Goal: Use online tool/utility: Utilize a website feature to perform a specific function

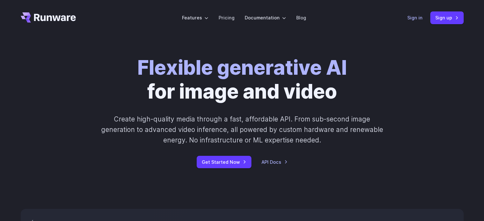
click at [416, 17] on link "Sign in" at bounding box center [414, 17] width 15 height 7
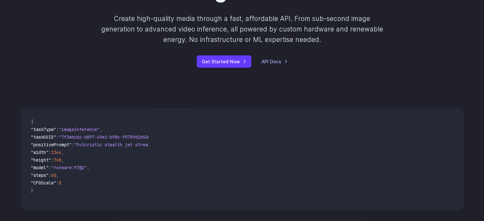
scroll to position [159, 0]
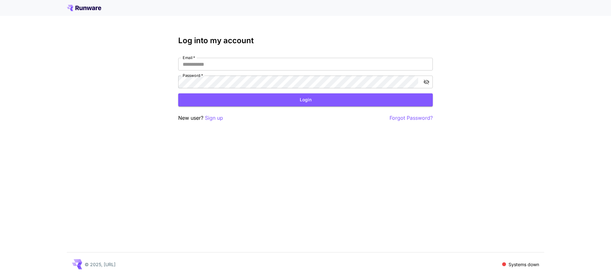
type input "**********"
click at [293, 109] on div "**********" at bounding box center [305, 79] width 254 height 86
click at [294, 100] on button "Login" at bounding box center [305, 100] width 254 height 13
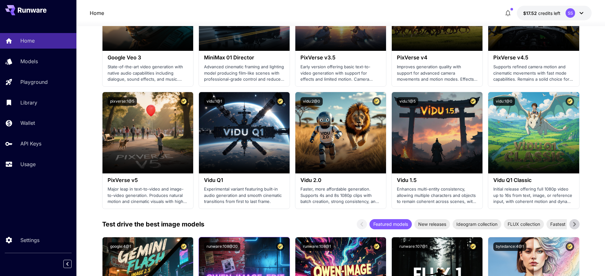
scroll to position [437, 0]
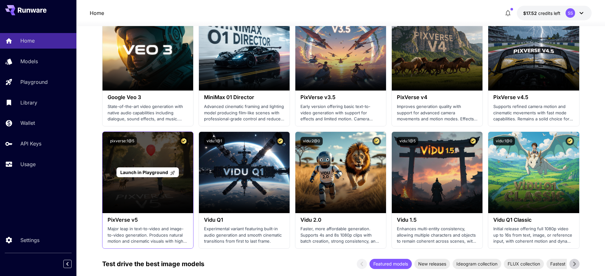
click at [148, 173] on span "Launch in Playground" at bounding box center [144, 172] width 48 height 5
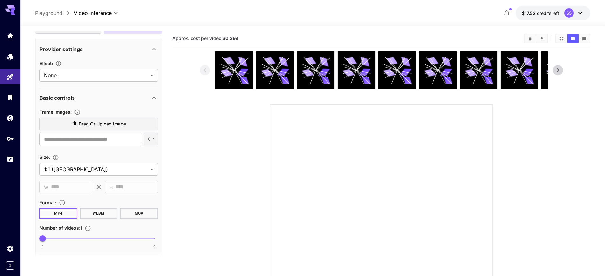
scroll to position [119, 0]
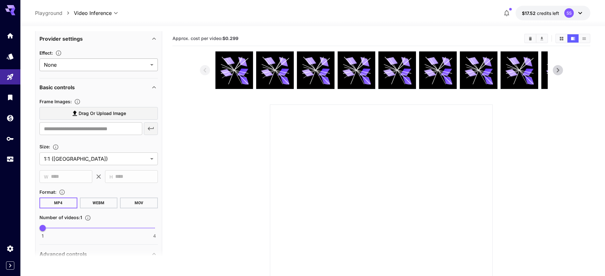
click at [71, 63] on body "**********" at bounding box center [302, 173] width 605 height 346
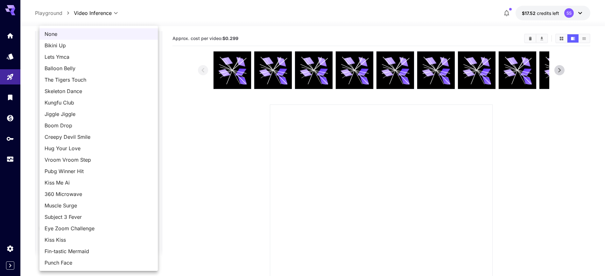
click at [241, 166] on div at bounding box center [305, 138] width 611 height 276
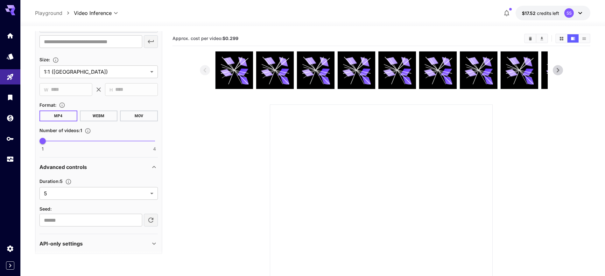
scroll to position [211, 0]
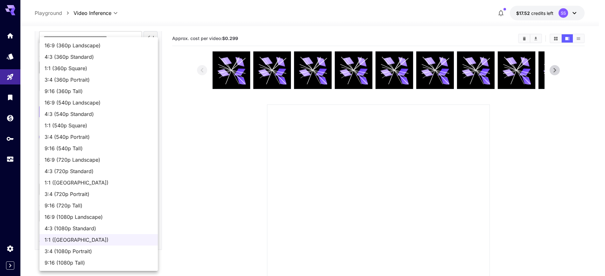
click at [93, 67] on body "**********" at bounding box center [302, 173] width 605 height 346
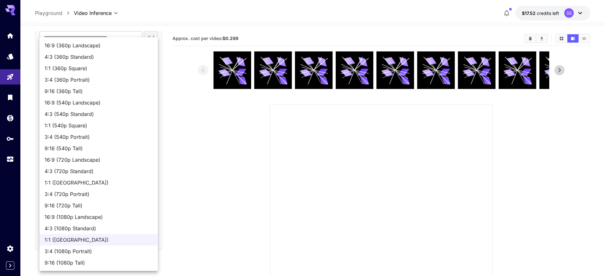
click at [76, 126] on span "1:1 (540p Square)" at bounding box center [99, 126] width 108 height 8
type input "**********"
type input "***"
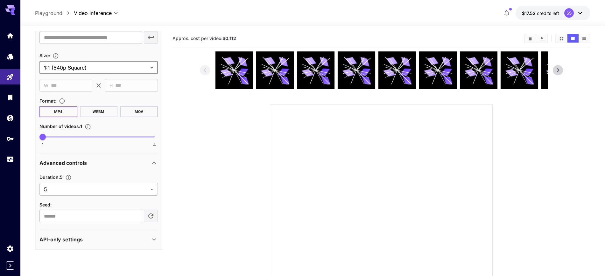
click at [74, 245] on div "API-only settings" at bounding box center [98, 239] width 118 height 15
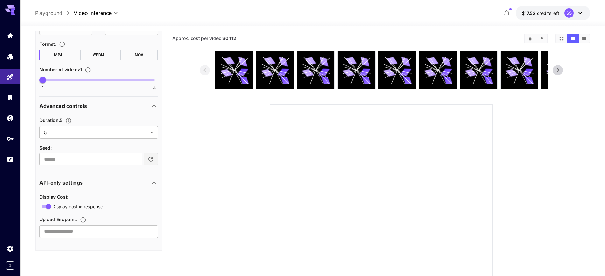
scroll to position [268, 0]
click at [71, 181] on p "API-only settings" at bounding box center [60, 182] width 43 height 8
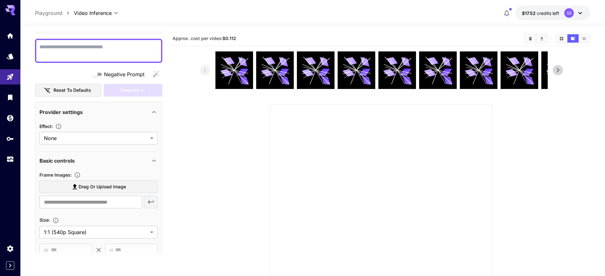
scroll to position [0, 0]
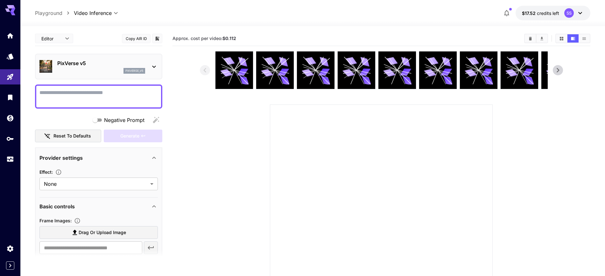
click at [101, 69] on div "pixverse_v5" at bounding box center [101, 71] width 88 height 6
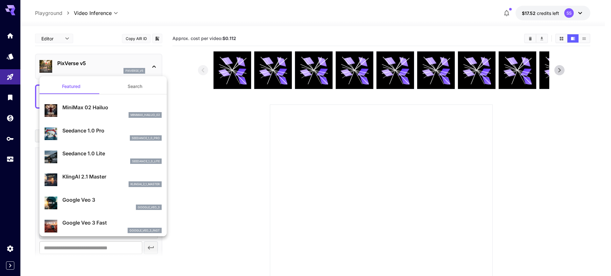
click at [101, 69] on div at bounding box center [305, 138] width 611 height 276
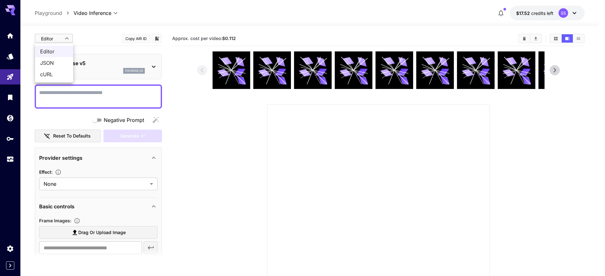
click at [69, 39] on body "**********" at bounding box center [302, 173] width 605 height 346
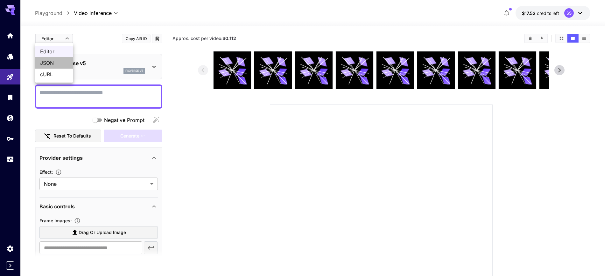
click at [52, 62] on span "JSON" at bounding box center [54, 63] width 28 height 8
type input "****"
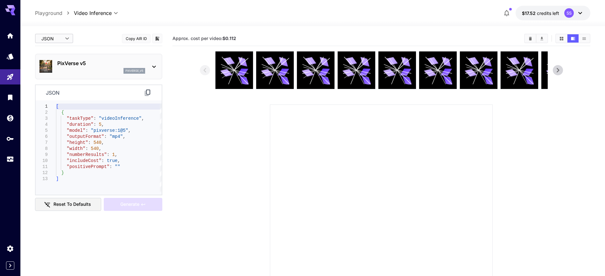
type textarea "**********"
drag, startPoint x: 120, startPoint y: 131, endPoint x: 90, endPoint y: 132, distance: 29.9
click at [90, 132] on div "[ { "taskType" : "videoInference" , "duration" : 5 , "model" : "pixverse:1@5" ,…" at bounding box center [109, 148] width 106 height 88
click at [125, 52] on div "**********" at bounding box center [98, 280] width 127 height 498
click at [80, 71] on div "pixverse_v5" at bounding box center [101, 71] width 88 height 6
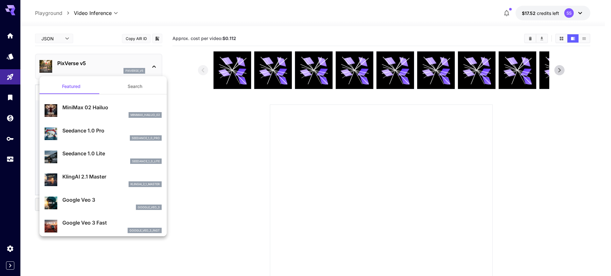
click at [226, 148] on div at bounding box center [305, 138] width 611 height 276
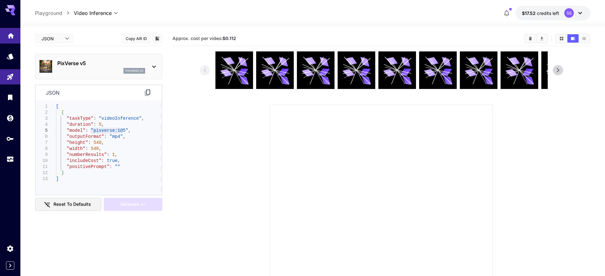
click at [10, 33] on icon "Home" at bounding box center [11, 33] width 6 height 5
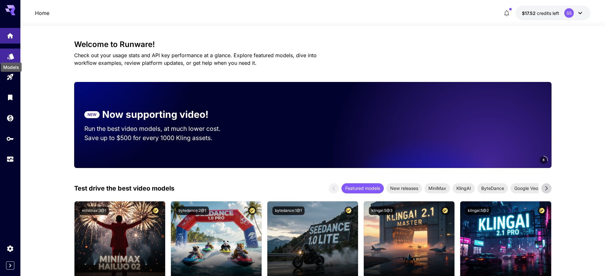
click at [10, 57] on icon "Models" at bounding box center [10, 55] width 7 height 6
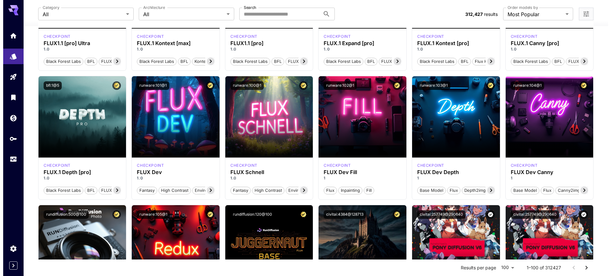
scroll to position [159, 0]
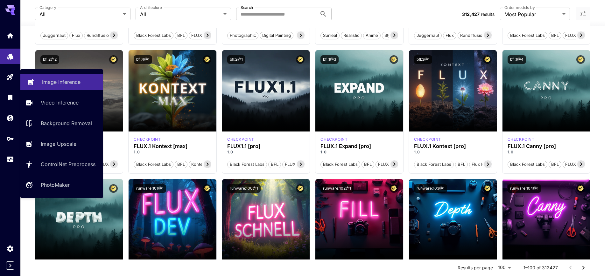
click at [68, 84] on p "Image Inference" at bounding box center [61, 82] width 38 height 8
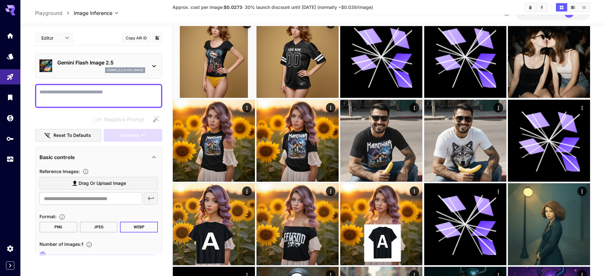
scroll to position [139, 0]
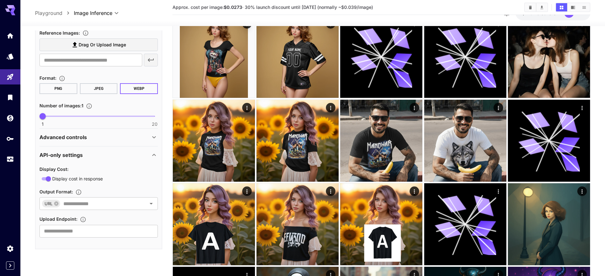
click at [80, 151] on div "API-only settings" at bounding box center [98, 155] width 118 height 15
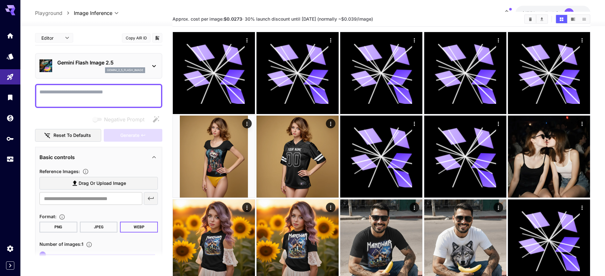
scroll to position [0, 0]
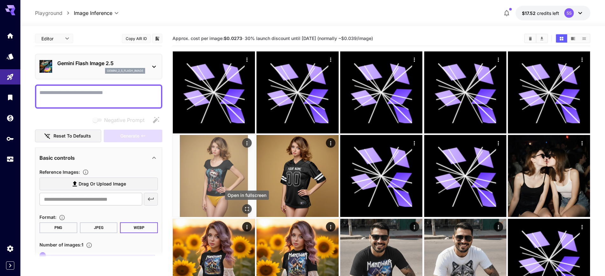
click at [251, 210] on button "Open in fullscreen" at bounding box center [247, 210] width 10 height 10
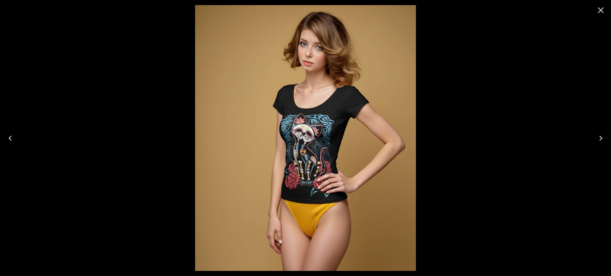
click at [604, 12] on icon "Close" at bounding box center [601, 10] width 10 height 10
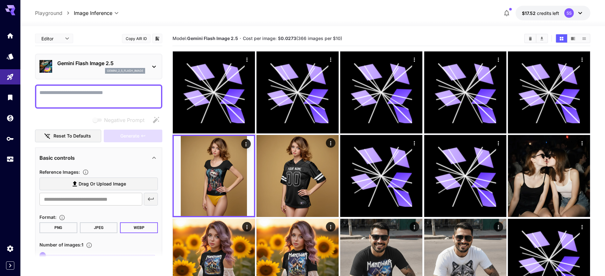
click at [82, 184] on span "Drag or upload image" at bounding box center [102, 184] width 47 height 8
click at [0, 0] on input "Drag or upload image" at bounding box center [0, 0] width 0 height 0
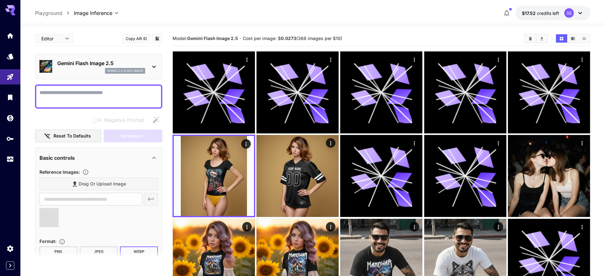
click at [90, 183] on div "Drag or upload image" at bounding box center [98, 184] width 118 height 13
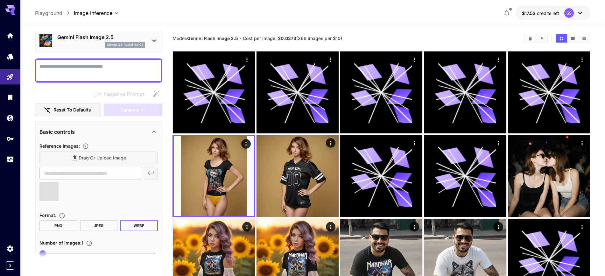
scroll to position [40, 0]
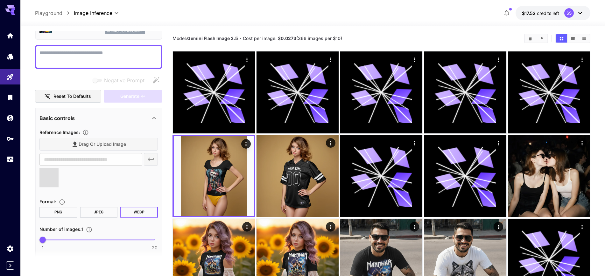
type input "**********"
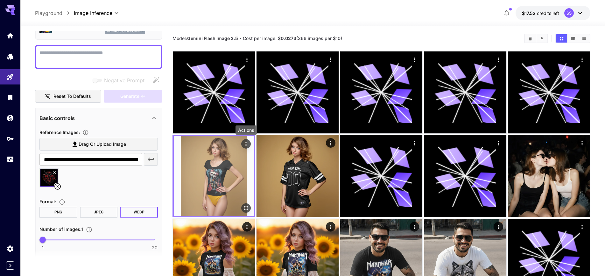
click at [247, 143] on icon "Actions" at bounding box center [246, 144] width 6 height 6
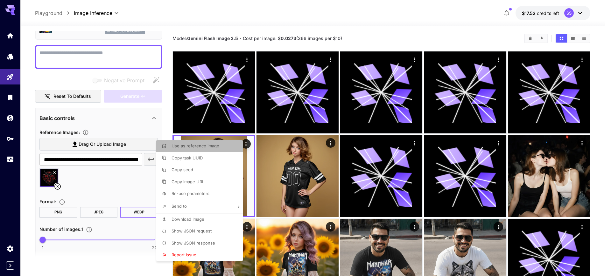
click at [202, 145] on span "Use as reference image" at bounding box center [195, 145] width 48 height 5
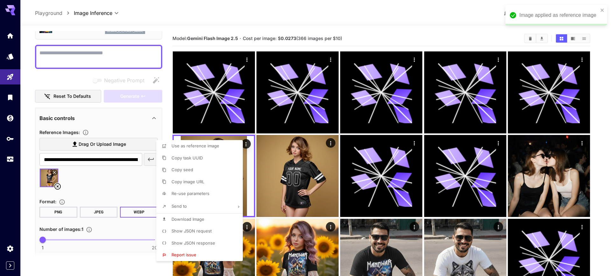
click at [102, 180] on div at bounding box center [305, 138] width 611 height 276
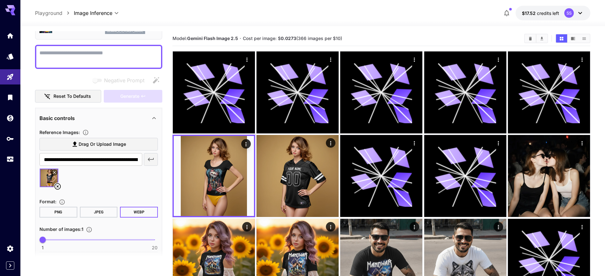
click at [105, 145] on span "Drag or upload image" at bounding box center [102, 145] width 47 height 8
click at [0, 0] on input "Drag or upload image" at bounding box center [0, 0] width 0 height 0
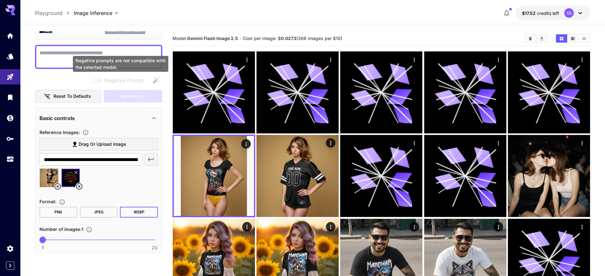
click at [100, 62] on div "Negative prompts are not compatible with the selected model." at bounding box center [120, 64] width 95 height 16
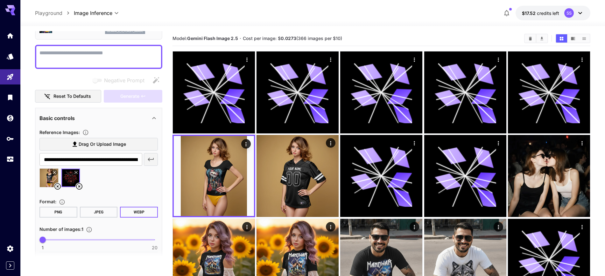
click at [68, 53] on textarea "Negative Prompt" at bounding box center [98, 56] width 118 height 15
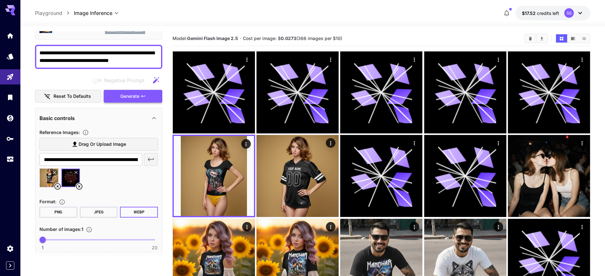
click at [141, 97] on icon "button" at bounding box center [143, 96] width 5 height 5
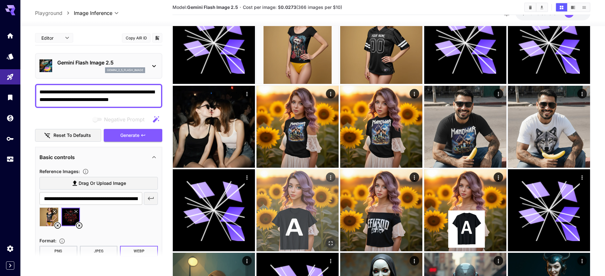
scroll to position [119, 0]
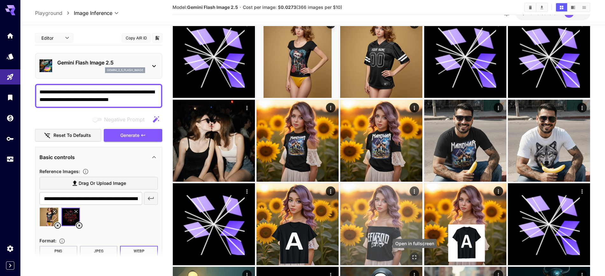
click at [412, 257] on icon "Open in fullscreen" at bounding box center [414, 257] width 6 height 6
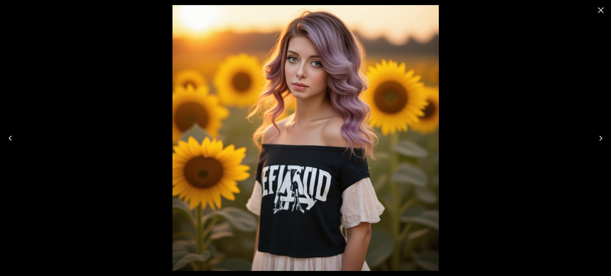
click at [603, 12] on icon "Close" at bounding box center [601, 10] width 6 height 6
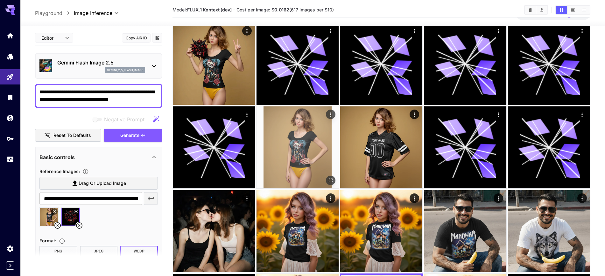
scroll to position [0, 0]
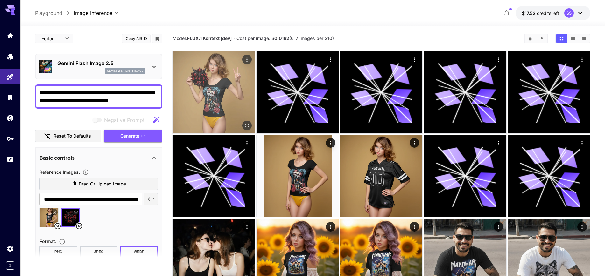
click at [246, 125] on icon "Open in fullscreen" at bounding box center [247, 125] width 6 height 6
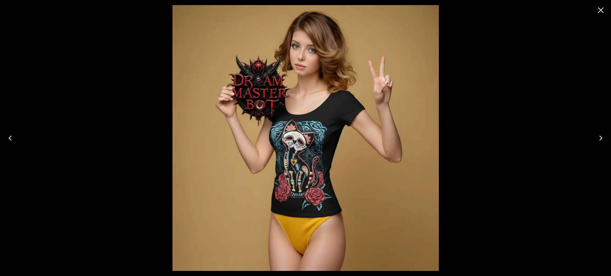
click at [600, 12] on icon "Close" at bounding box center [601, 10] width 10 height 10
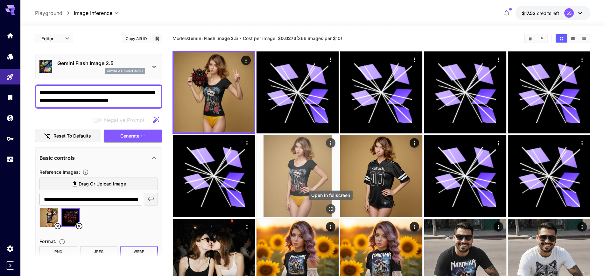
click at [330, 212] on icon "Open in fullscreen" at bounding box center [330, 209] width 6 height 6
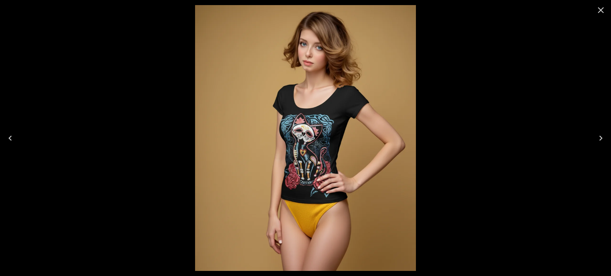
click at [600, 9] on icon "Close" at bounding box center [601, 10] width 10 height 10
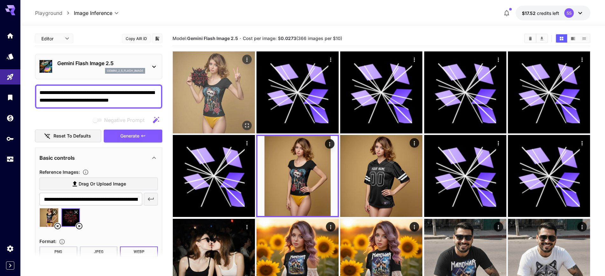
click at [247, 127] on icon "Open in fullscreen" at bounding box center [247, 125] width 6 height 6
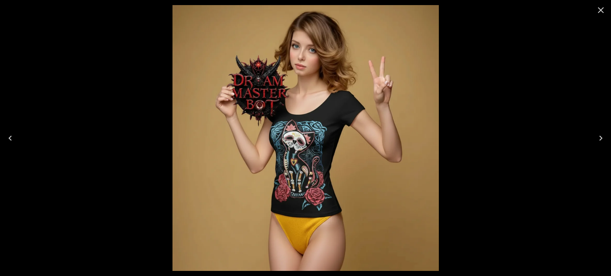
click at [601, 10] on icon "Close" at bounding box center [601, 10] width 6 height 6
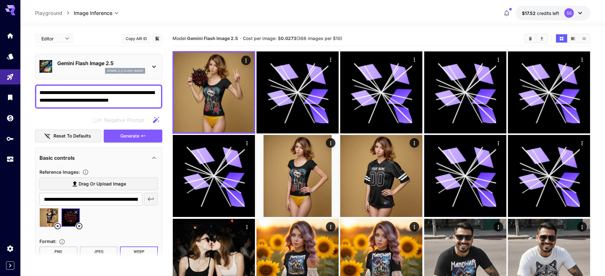
click at [291, 23] on div at bounding box center [312, 22] width 584 height 8
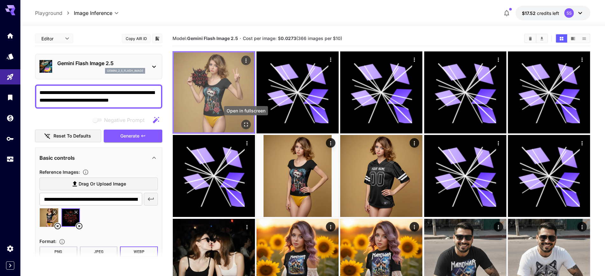
click at [245, 123] on icon "Open in fullscreen" at bounding box center [246, 125] width 6 height 6
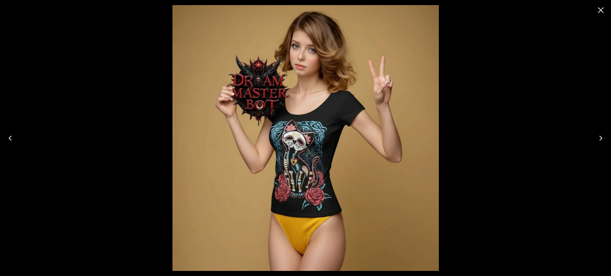
click at [602, 10] on icon "Close" at bounding box center [601, 10] width 6 height 6
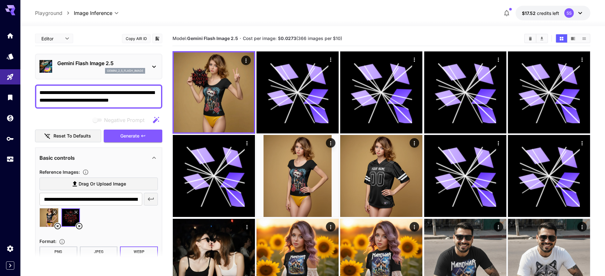
click at [147, 100] on textarea "**********" at bounding box center [98, 96] width 118 height 15
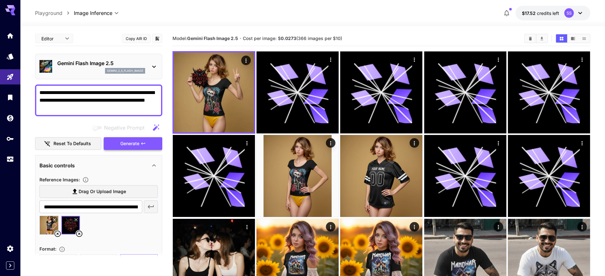
type textarea "**********"
click at [135, 149] on button "Generate" at bounding box center [133, 143] width 59 height 13
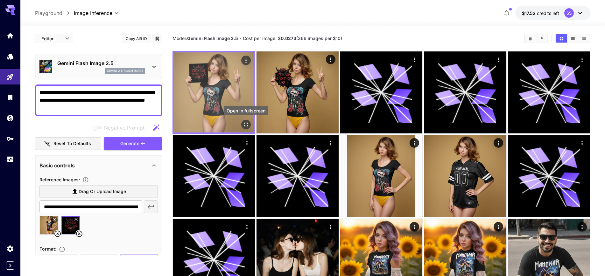
click at [249, 127] on icon "Open in fullscreen" at bounding box center [246, 125] width 6 height 6
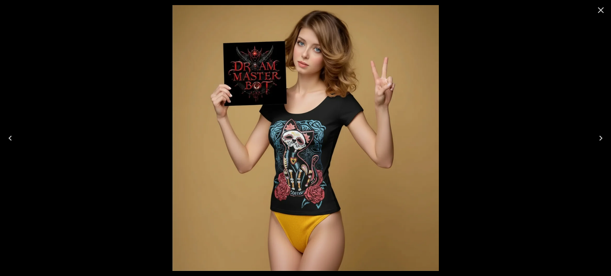
click at [595, 8] on button "Close" at bounding box center [600, 10] width 15 height 15
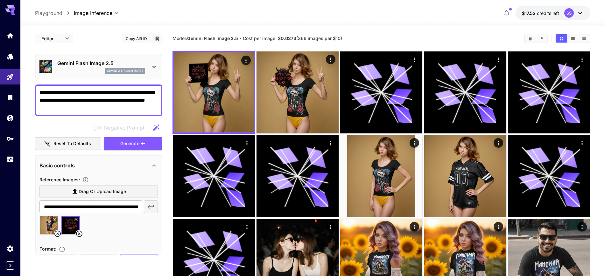
drag, startPoint x: 8, startPoint y: 32, endPoint x: 79, endPoint y: 24, distance: 71.0
click at [9, 32] on icon "Home" at bounding box center [10, 34] width 8 height 8
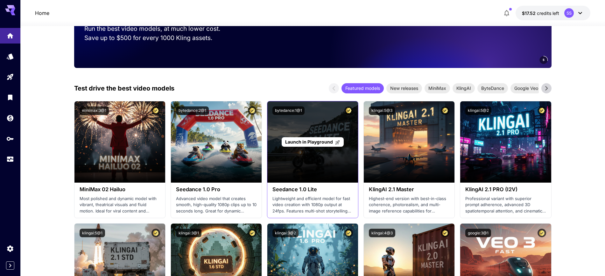
scroll to position [159, 0]
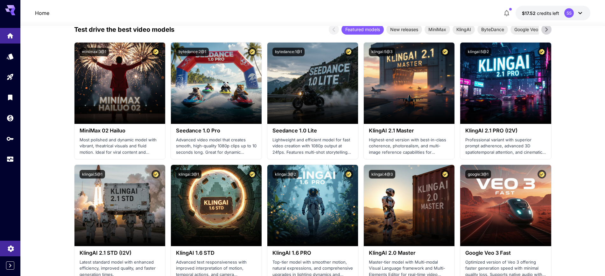
click at [9, 248] on icon "Settings" at bounding box center [11, 247] width 6 height 6
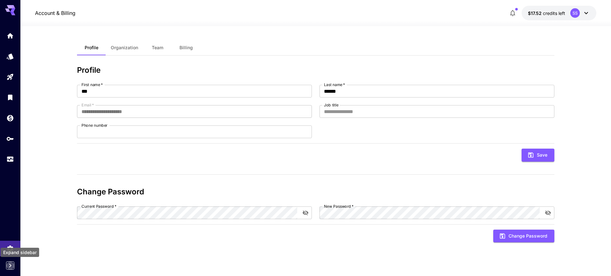
click at [10, 265] on icon "Expand sidebar" at bounding box center [10, 266] width 8 height 8
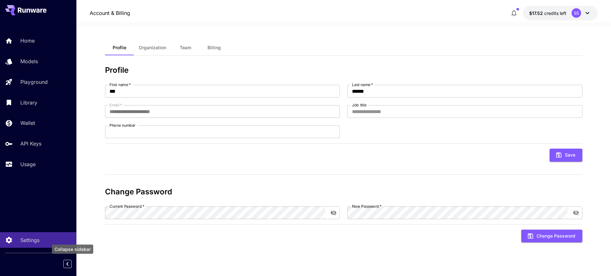
click at [73, 263] on div "Collapse sidebar" at bounding box center [72, 264] width 8 height 11
click at [69, 265] on icon "Collapse sidebar" at bounding box center [68, 265] width 8 height 8
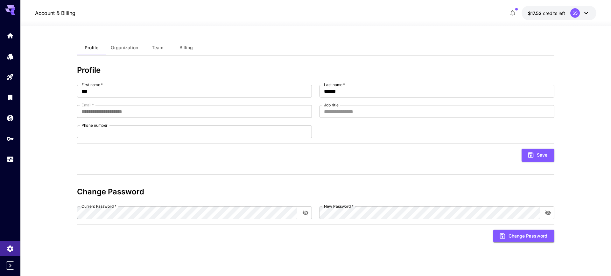
click at [584, 13] on icon at bounding box center [586, 13] width 8 height 8
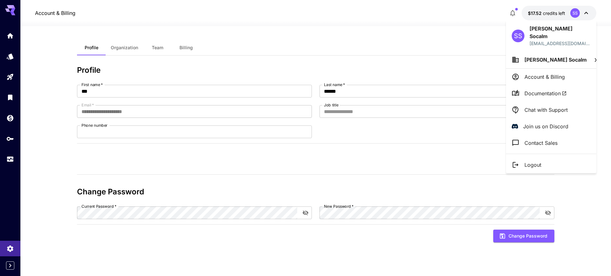
click at [515, 12] on div at bounding box center [305, 138] width 611 height 276
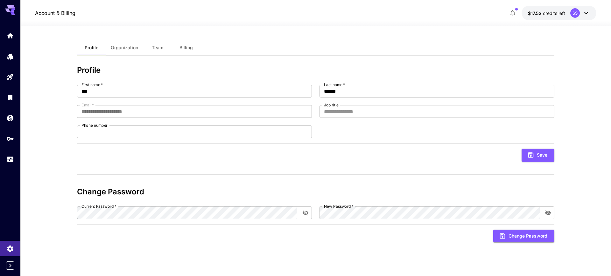
click at [515, 12] on icon "button" at bounding box center [513, 13] width 8 height 8
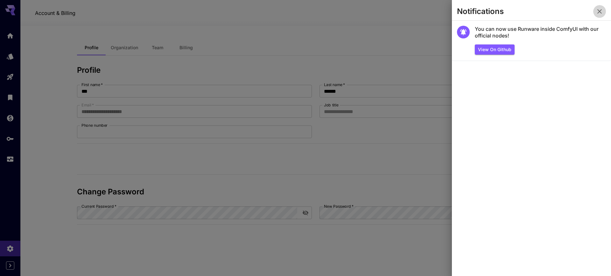
click at [600, 13] on icon "button" at bounding box center [600, 12] width 8 height 8
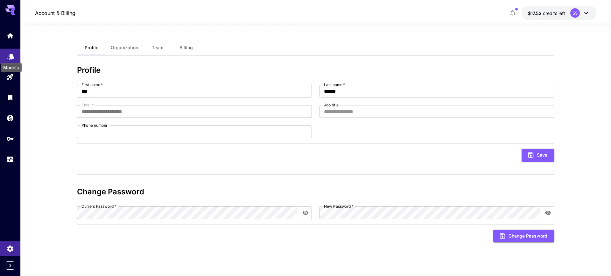
click at [10, 52] on icon "Models" at bounding box center [11, 56] width 8 height 8
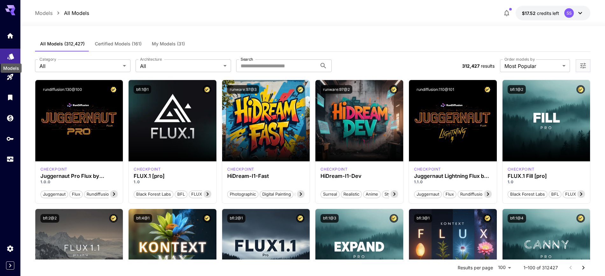
click at [10, 51] on icon "Models" at bounding box center [11, 55] width 8 height 8
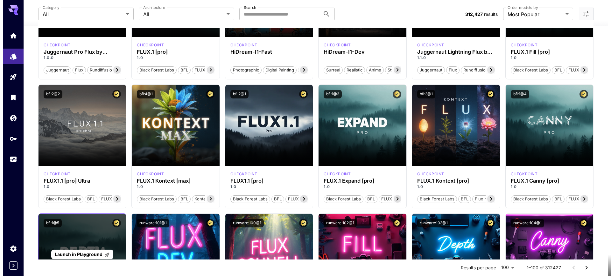
scroll to position [199, 0]
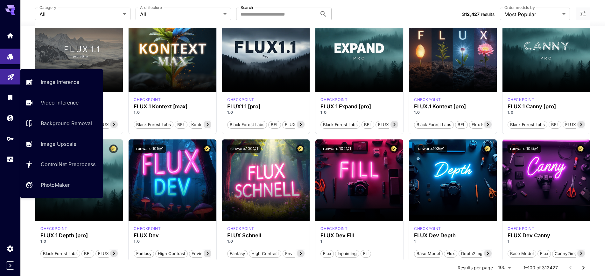
click at [13, 77] on icon "Playground" at bounding box center [11, 76] width 8 height 8
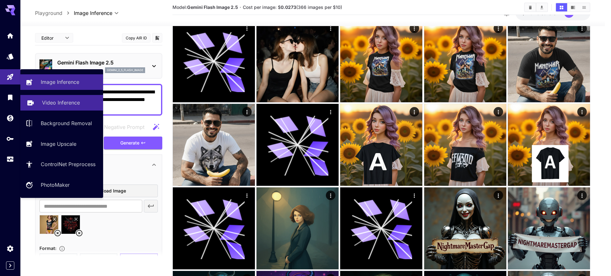
click at [66, 104] on p "Video Inference" at bounding box center [61, 103] width 38 height 8
type input "**********"
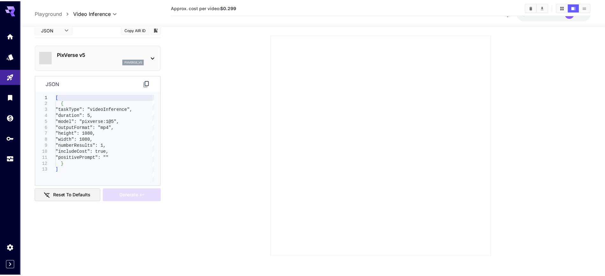
scroll to position [70, 0]
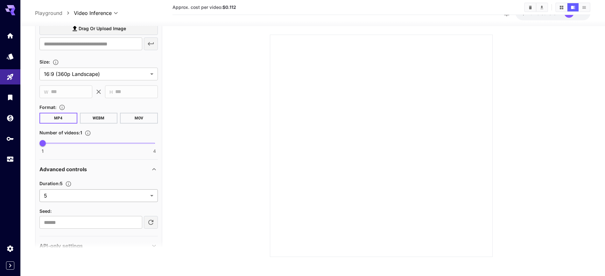
scroll to position [211, 0]
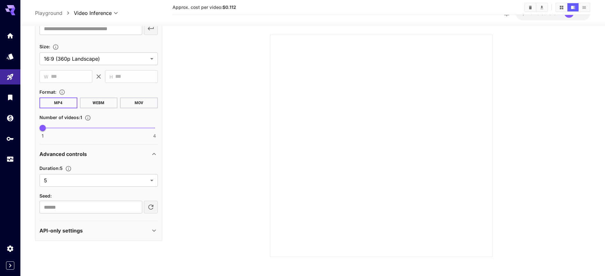
click at [77, 229] on p "API-only settings" at bounding box center [60, 231] width 43 height 8
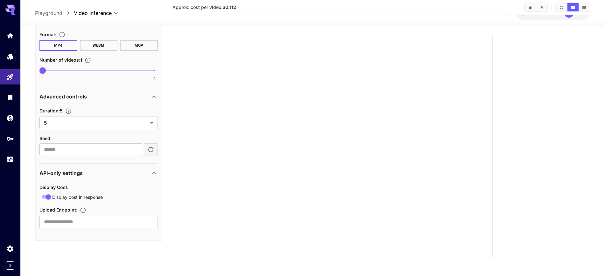
click at [66, 171] on p "API-only settings" at bounding box center [60, 174] width 43 height 8
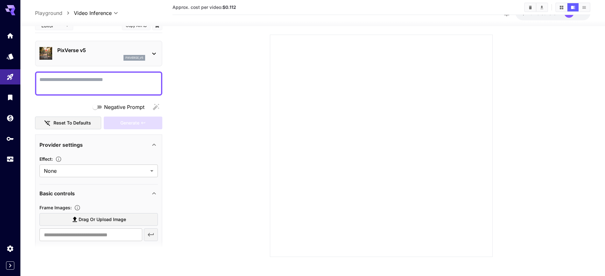
scroll to position [0, 0]
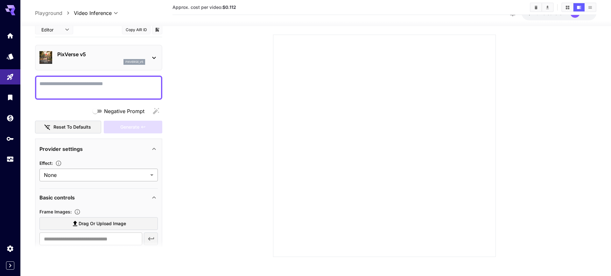
click at [71, 177] on body "**********" at bounding box center [305, 103] width 611 height 346
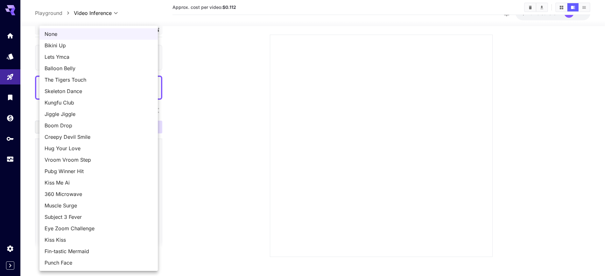
click at [96, 150] on span "Hug Your Love" at bounding box center [99, 149] width 108 height 8
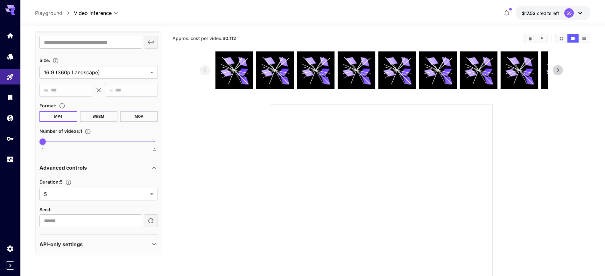
scroll to position [211, 0]
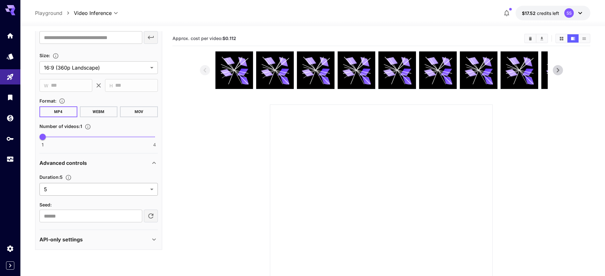
click at [90, 190] on body "**********" at bounding box center [302, 173] width 605 height 346
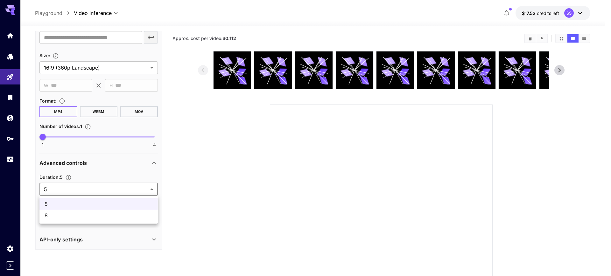
click at [90, 190] on div at bounding box center [305, 138] width 611 height 276
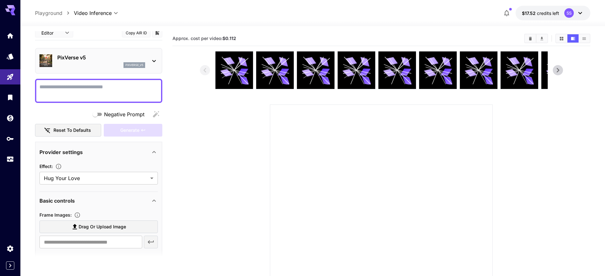
scroll to position [0, 0]
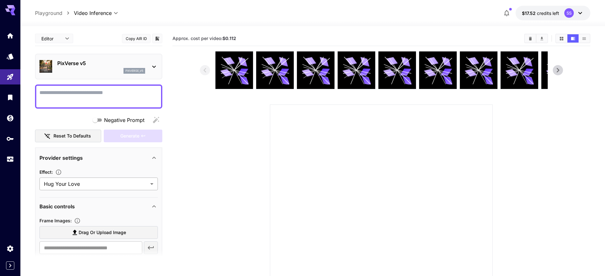
click at [74, 188] on body "**********" at bounding box center [302, 173] width 605 height 346
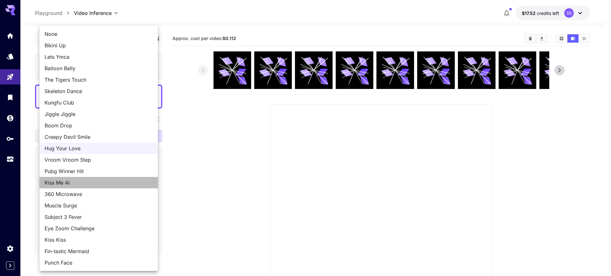
click at [70, 183] on span "Kiss Me Ai" at bounding box center [99, 183] width 108 height 8
type input "**********"
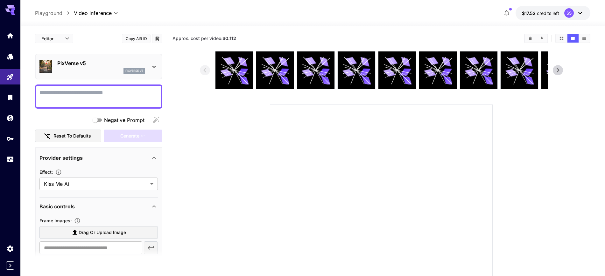
click at [77, 102] on textarea "Negative Prompt" at bounding box center [98, 96] width 118 height 15
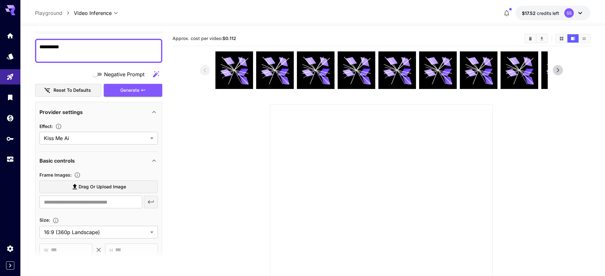
scroll to position [80, 0]
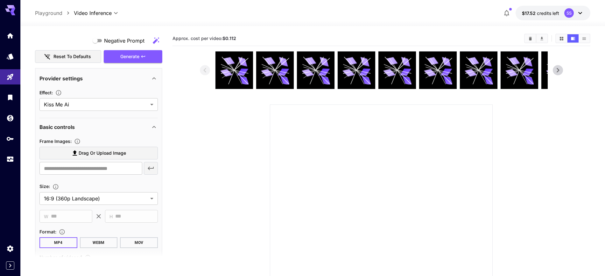
type textarea "**********"
click at [101, 156] on span "Drag or upload image" at bounding box center [102, 154] width 47 height 8
click at [0, 0] on input "Drag or upload image" at bounding box center [0, 0] width 0 height 0
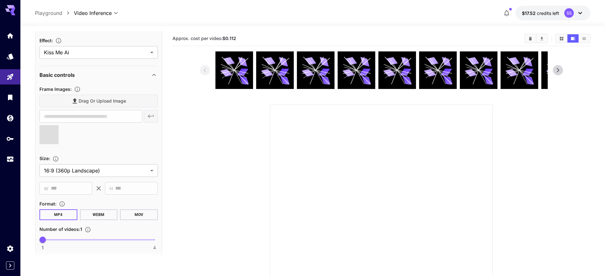
scroll to position [159, 0]
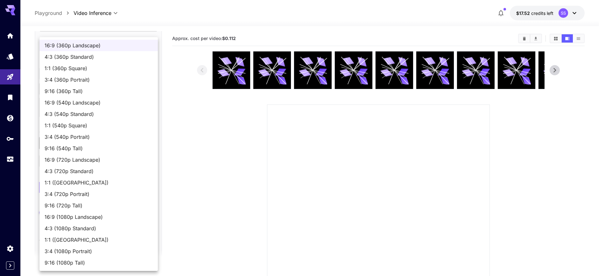
click at [77, 139] on body "**********" at bounding box center [302, 173] width 605 height 346
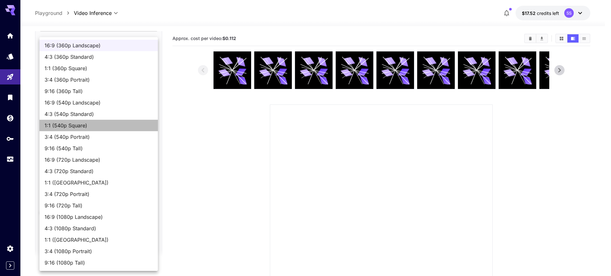
click at [77, 127] on span "1:1 (540p Square)" at bounding box center [99, 126] width 108 height 8
type input "**********"
type input "***"
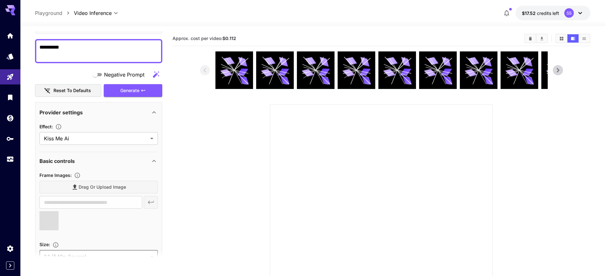
scroll to position [80, 0]
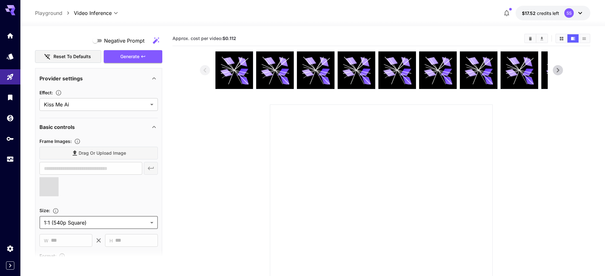
type input "**********"
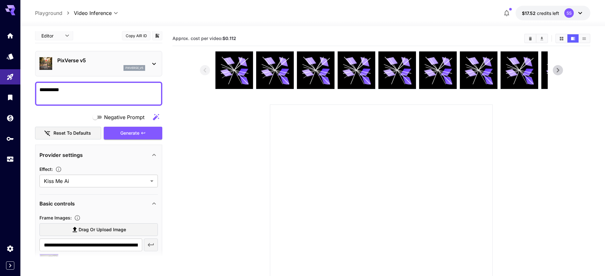
scroll to position [0, 0]
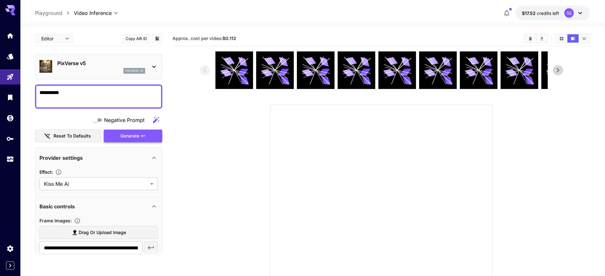
click at [128, 136] on div "Generate" at bounding box center [133, 136] width 59 height 13
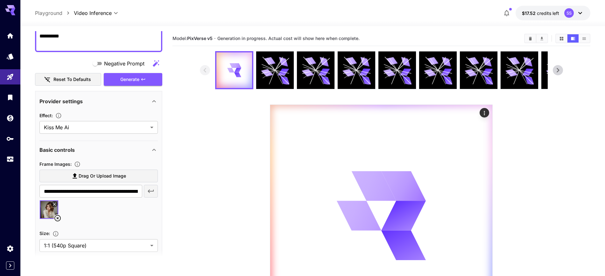
scroll to position [80, 0]
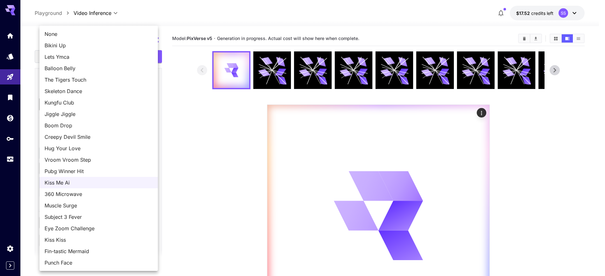
click at [54, 103] on body "**********" at bounding box center [302, 173] width 605 height 346
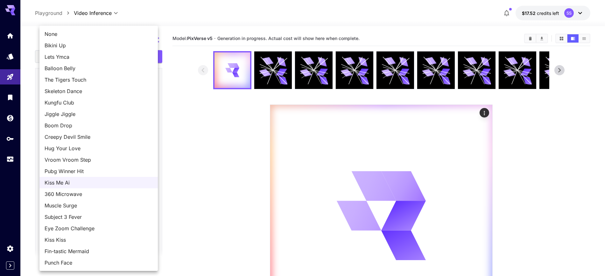
click at [216, 123] on div at bounding box center [305, 138] width 611 height 276
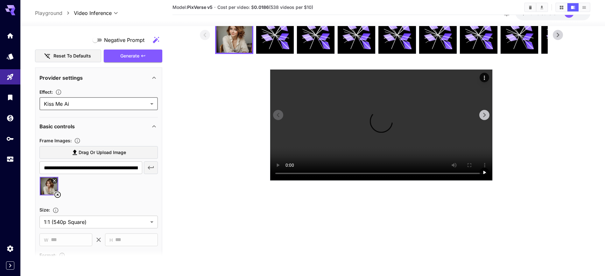
scroll to position [70, 0]
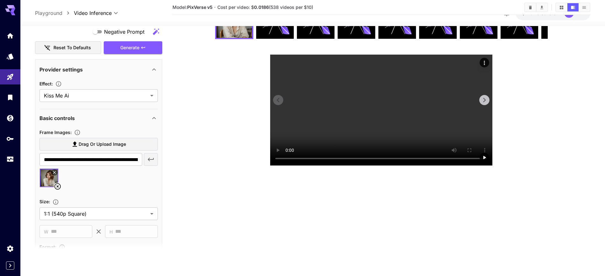
click at [357, 148] on video at bounding box center [381, 110] width 222 height 111
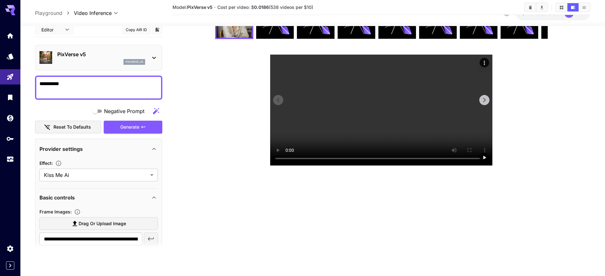
click at [382, 142] on video at bounding box center [381, 110] width 222 height 111
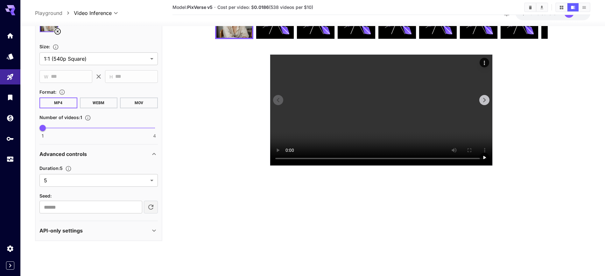
click at [387, 147] on video at bounding box center [381, 110] width 222 height 111
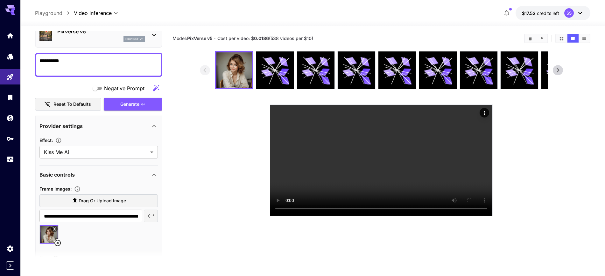
scroll to position [80, 0]
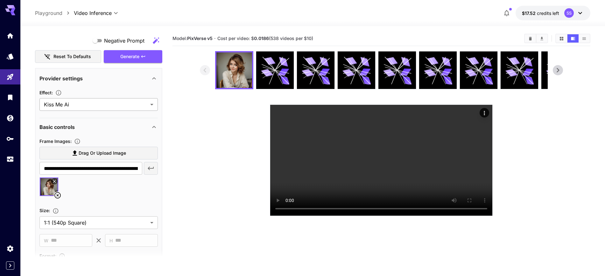
click at [100, 108] on body "**********" at bounding box center [302, 163] width 605 height 327
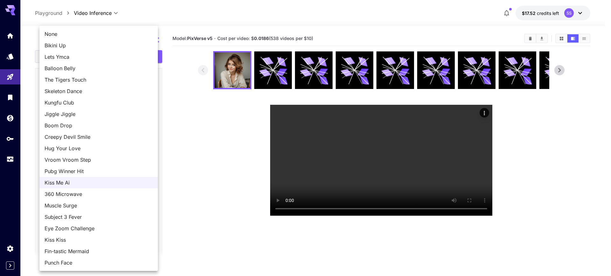
click at [61, 32] on span "None" at bounding box center [99, 34] width 108 height 8
type input "*******"
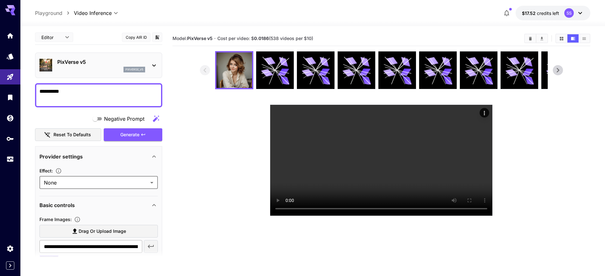
scroll to position [0, 0]
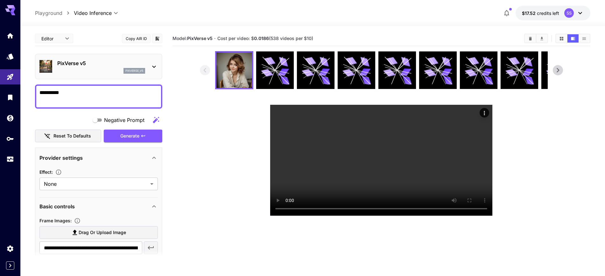
drag, startPoint x: 77, startPoint y: 86, endPoint x: 29, endPoint y: 86, distance: 48.0
click at [29, 86] on section "**********" at bounding box center [312, 176] width 584 height 301
drag, startPoint x: 81, startPoint y: 90, endPoint x: 26, endPoint y: 90, distance: 55.4
click at [26, 90] on section "**********" at bounding box center [312, 176] width 584 height 301
type textarea "**********"
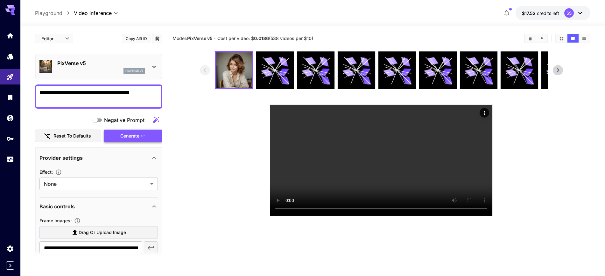
click at [138, 135] on div "Generate" at bounding box center [133, 136] width 59 height 13
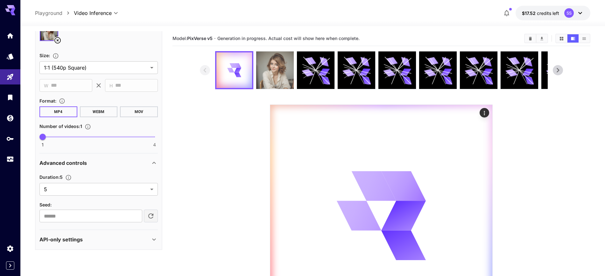
click at [269, 65] on img at bounding box center [275, 71] width 38 height 38
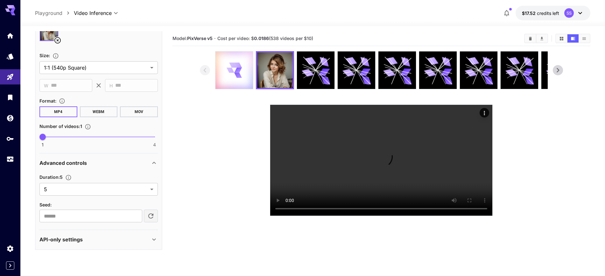
click at [227, 67] on icon at bounding box center [234, 70] width 15 height 15
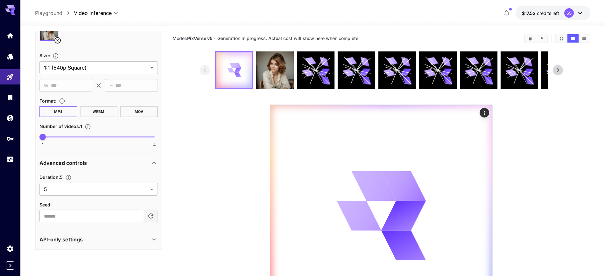
click at [243, 71] on div at bounding box center [234, 70] width 36 height 36
click at [240, 71] on div at bounding box center [234, 70] width 36 height 36
click at [484, 114] on icon "Actions" at bounding box center [484, 113] width 6 height 6
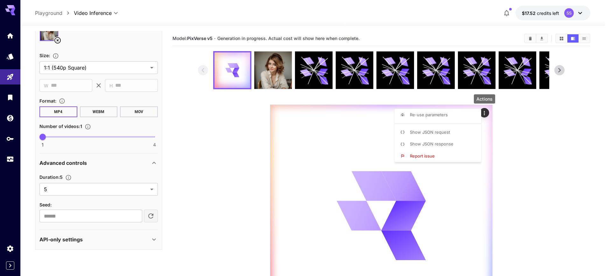
click at [439, 143] on span "Show JSON response" at bounding box center [432, 144] width 44 height 5
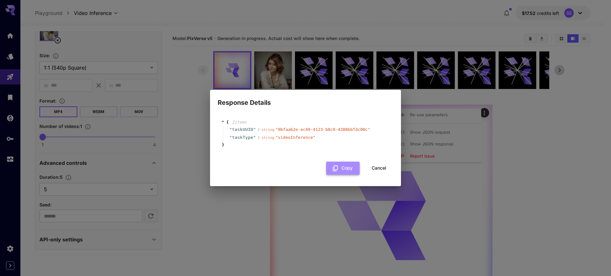
click at [346, 171] on button "Copy" at bounding box center [342, 168] width 33 height 13
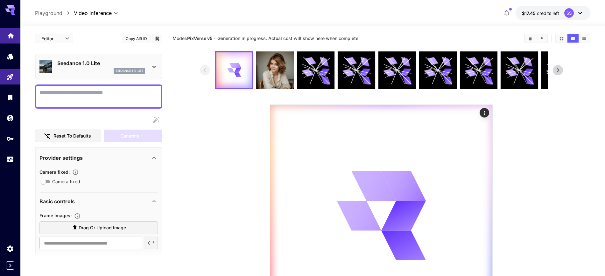
click at [10, 35] on icon "Home" at bounding box center [11, 34] width 8 height 8
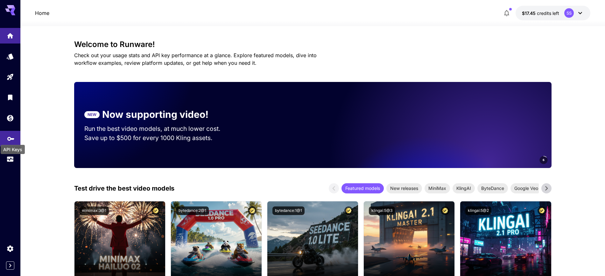
click at [7, 153] on div "API Keys" at bounding box center [13, 149] width 24 height 9
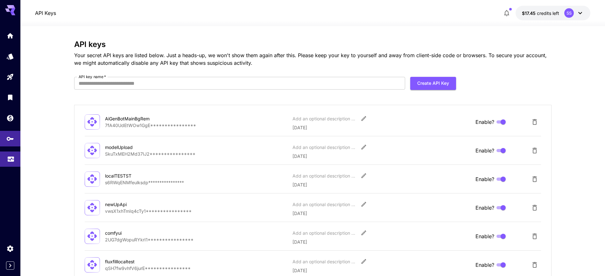
click at [5, 154] on link at bounding box center [10, 160] width 20 height 16
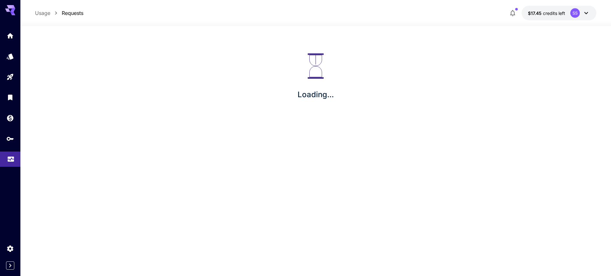
click at [5, 154] on link at bounding box center [10, 160] width 20 height 16
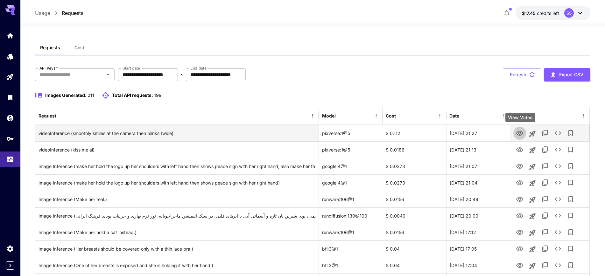
click at [517, 134] on icon "View Video" at bounding box center [519, 133] width 7 height 5
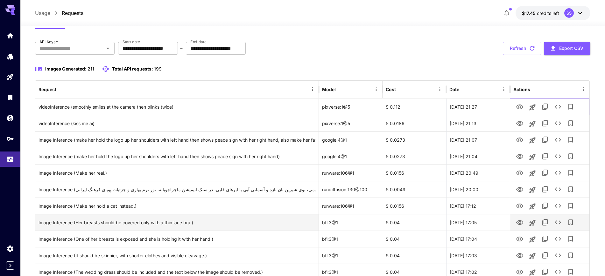
scroll to position [40, 0]
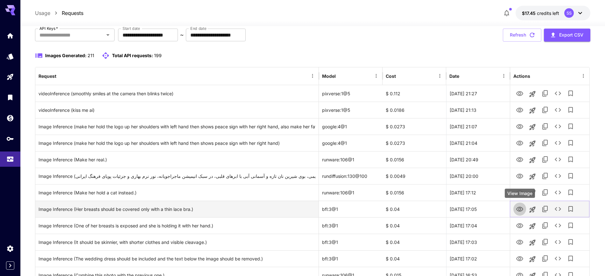
click at [517, 210] on icon "View Image" at bounding box center [519, 209] width 7 height 5
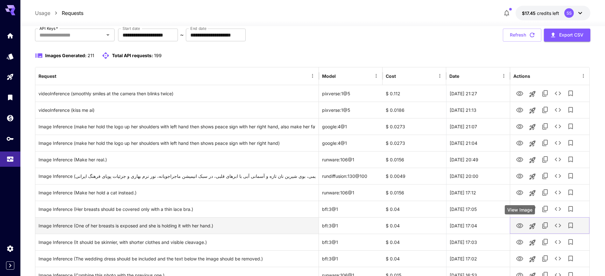
click at [518, 228] on icon "View Image" at bounding box center [520, 226] width 8 height 8
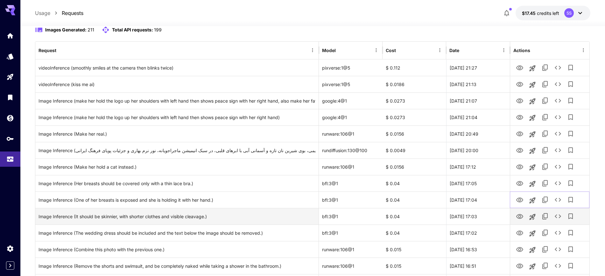
scroll to position [80, 0]
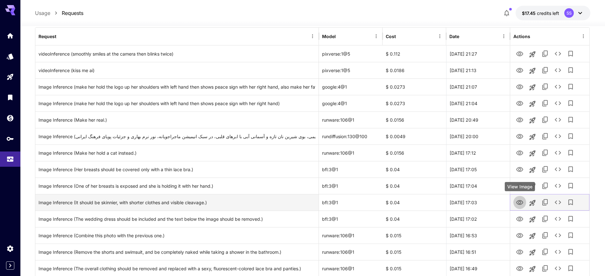
click at [519, 204] on icon "View Image" at bounding box center [520, 203] width 8 height 8
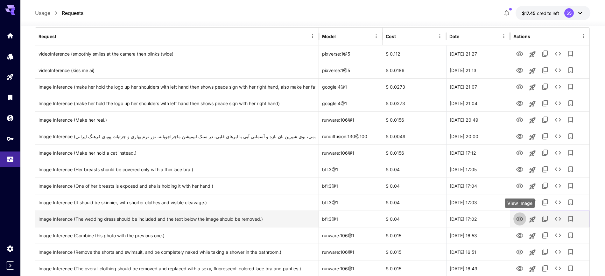
click at [519, 221] on icon "View Image" at bounding box center [519, 219] width 7 height 5
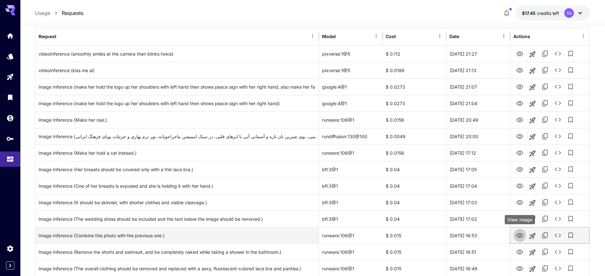
click at [517, 234] on icon "View Image" at bounding box center [520, 236] width 8 height 8
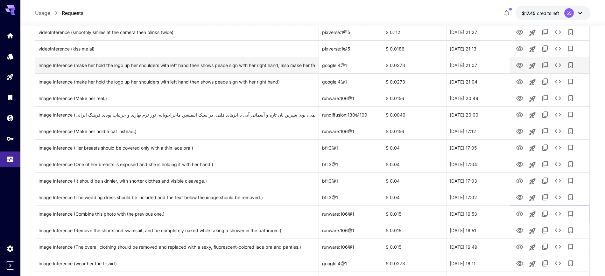
scroll to position [159, 0]
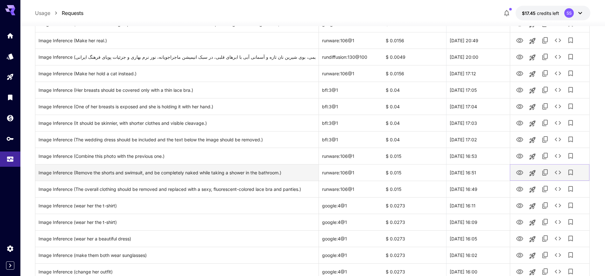
click at [517, 173] on icon "View Image" at bounding box center [520, 173] width 8 height 8
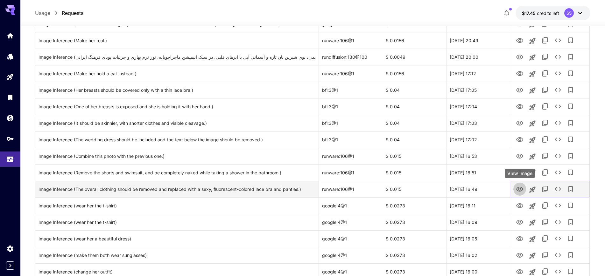
click at [517, 189] on icon "View Image" at bounding box center [520, 190] width 8 height 8
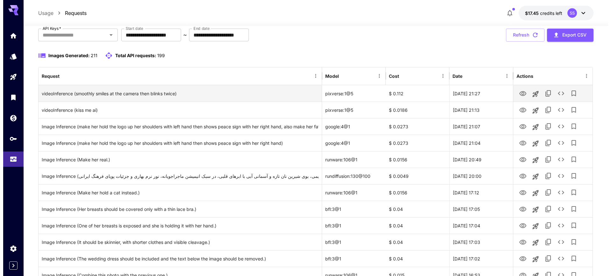
scroll to position [0, 0]
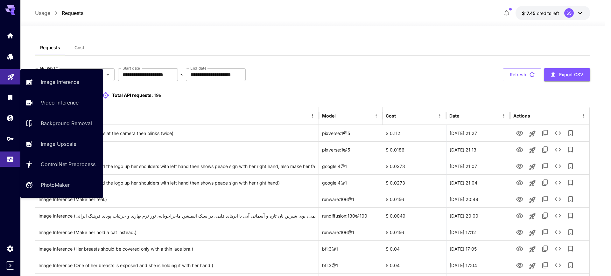
click at [12, 70] on link at bounding box center [10, 77] width 20 height 16
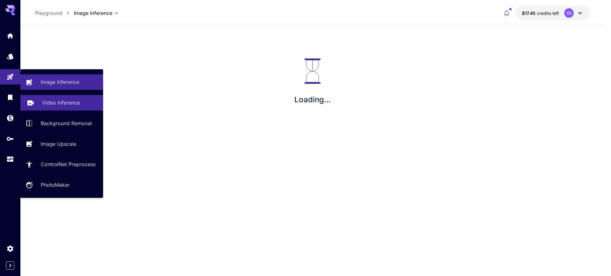
click at [45, 104] on p "Video Inference" at bounding box center [61, 103] width 38 height 8
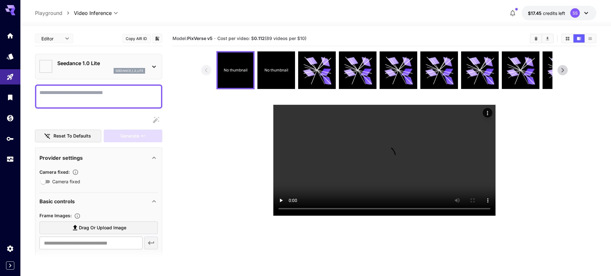
type input "**********"
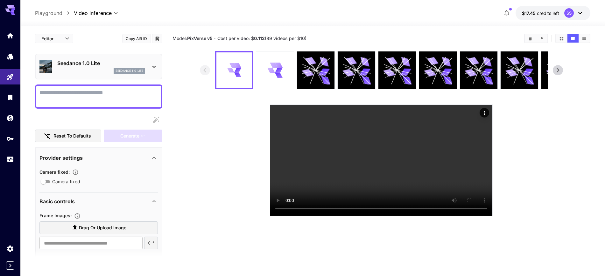
click at [89, 66] on p "Seedance 1.0 Lite" at bounding box center [101, 63] width 88 height 8
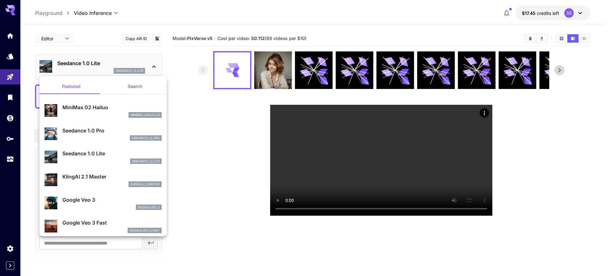
click at [90, 112] on div "minimax_hailuo_02" at bounding box center [111, 115] width 99 height 6
type input "**********"
type input "***"
type input "*"
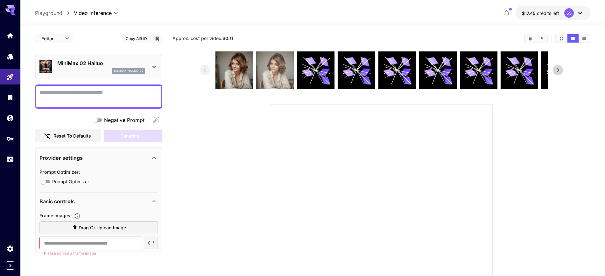
click at [273, 80] on img at bounding box center [275, 71] width 38 height 38
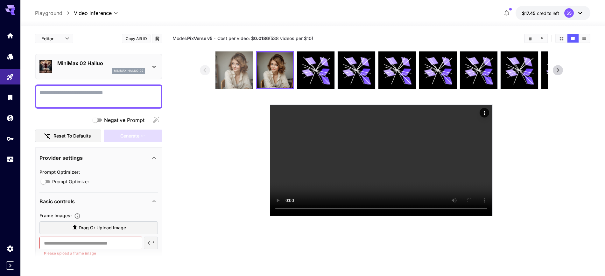
click at [235, 75] on img at bounding box center [234, 71] width 38 height 38
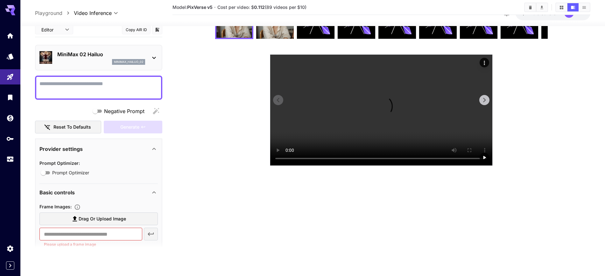
scroll to position [70, 0]
click at [373, 143] on video at bounding box center [381, 110] width 222 height 111
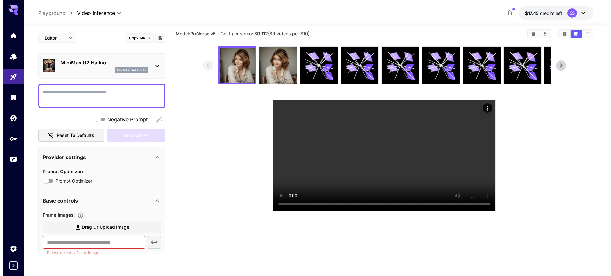
scroll to position [0, 0]
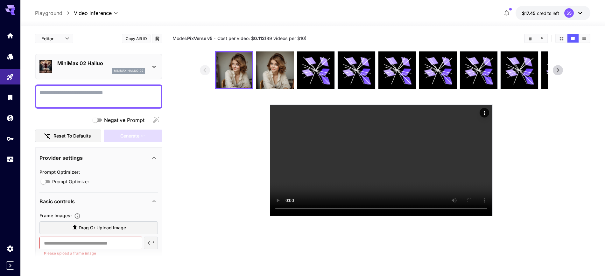
click at [79, 66] on p "MiniMax 02 Hailuo" at bounding box center [101, 63] width 88 height 8
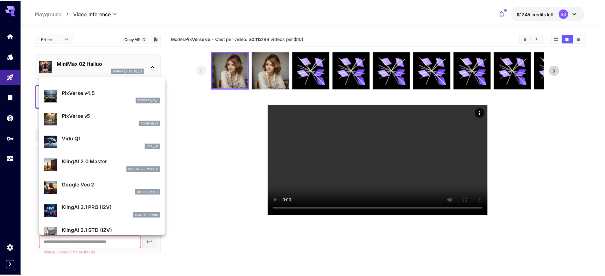
scroll to position [150, 0]
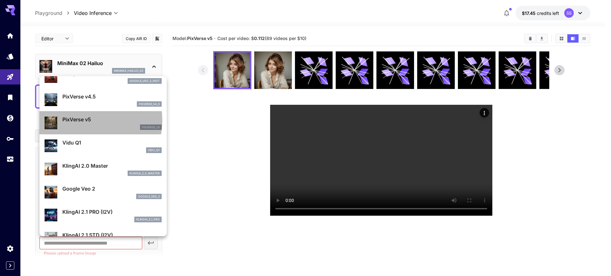
click at [83, 121] on p "PixVerse v5" at bounding box center [111, 120] width 99 height 8
type input "**********"
type input "****"
type input "*"
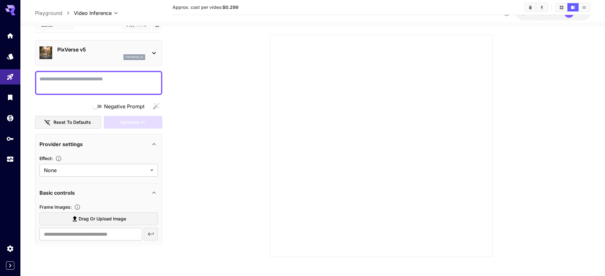
scroll to position [0, 0]
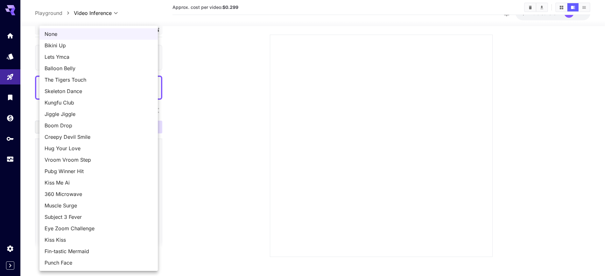
click at [68, 171] on body "**********" at bounding box center [305, 103] width 611 height 346
click at [83, 91] on span "Skeleton Dance" at bounding box center [99, 91] width 108 height 8
type input "**********"
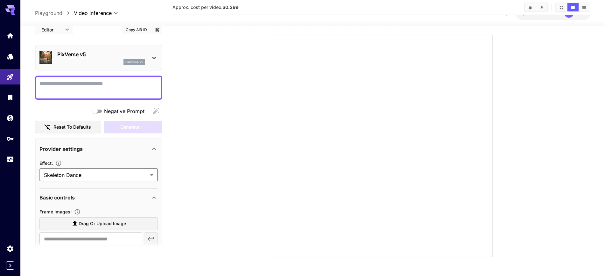
click at [74, 90] on textarea "Negative Prompt" at bounding box center [98, 87] width 118 height 15
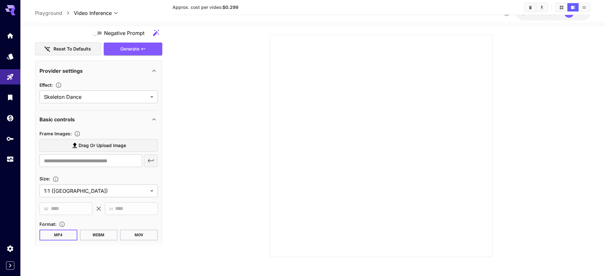
scroll to position [80, 0]
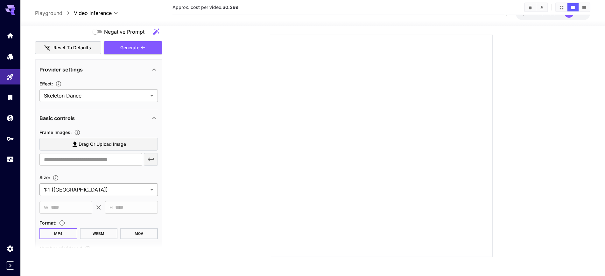
type textarea "**********"
click at [89, 191] on body "**********" at bounding box center [302, 103] width 605 height 346
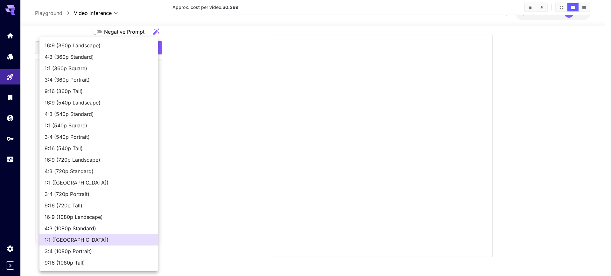
click at [80, 127] on span "1:1 (540p Square)" at bounding box center [99, 126] width 108 height 8
type input "**********"
type input "***"
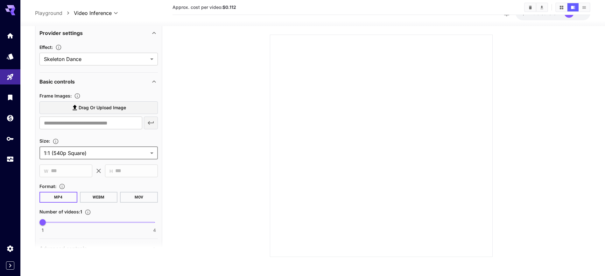
scroll to position [159, 0]
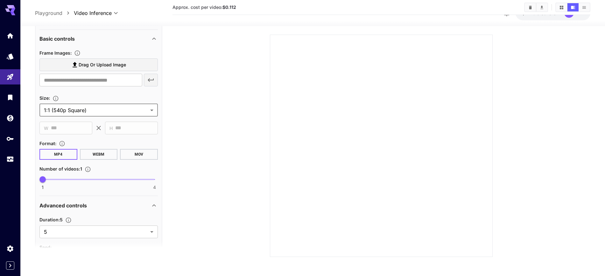
click at [103, 66] on span "Drag or upload image" at bounding box center [102, 65] width 47 height 8
click at [0, 0] on input "Drag or upload image" at bounding box center [0, 0] width 0 height 0
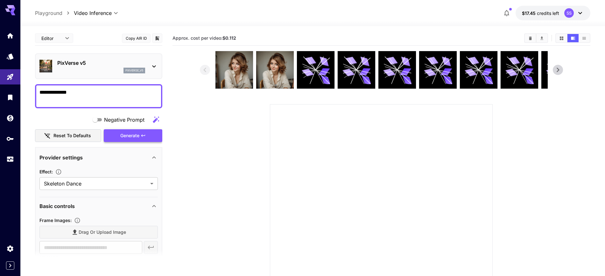
scroll to position [0, 0]
type input "**********"
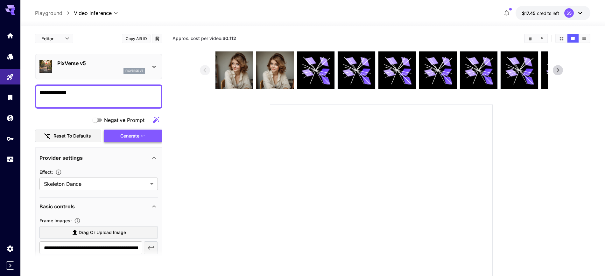
click at [131, 136] on div "Generate" at bounding box center [133, 136] width 59 height 13
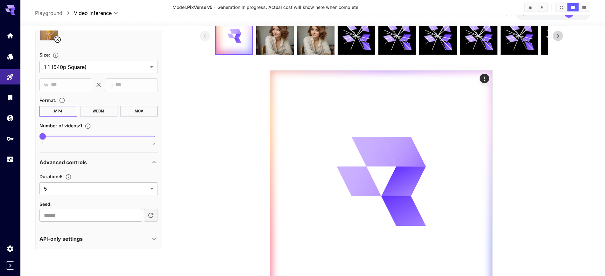
scroll to position [70, 0]
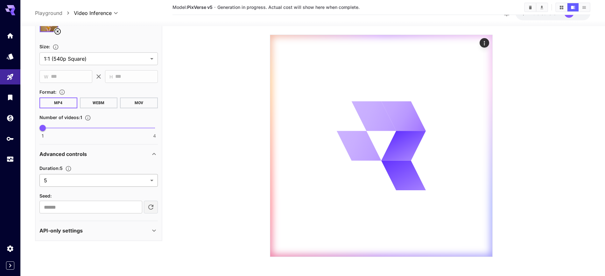
click at [118, 179] on body "**********" at bounding box center [302, 103] width 605 height 346
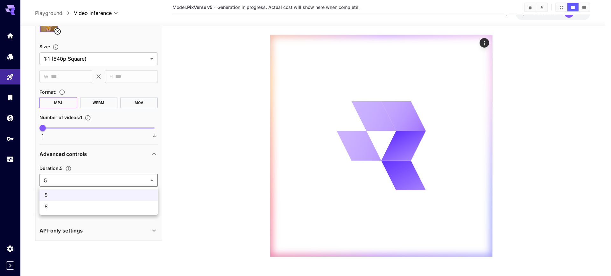
click at [117, 179] on div at bounding box center [305, 138] width 611 height 276
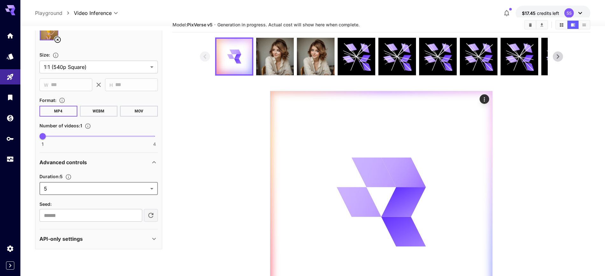
scroll to position [0, 0]
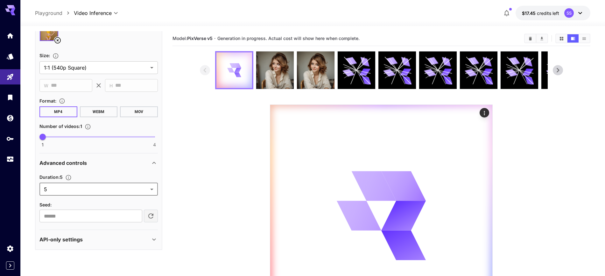
click at [228, 71] on icon at bounding box center [231, 70] width 8 height 5
click at [11, 156] on icon "Usage" at bounding box center [11, 158] width 8 height 8
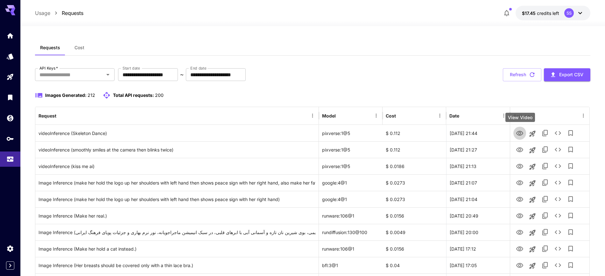
click at [517, 134] on icon "View Video" at bounding box center [520, 134] width 8 height 8
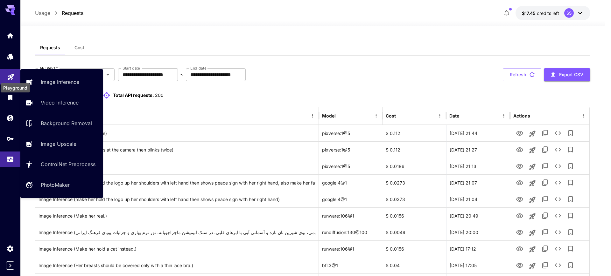
click at [7, 75] on icon "Playground" at bounding box center [11, 75] width 8 height 8
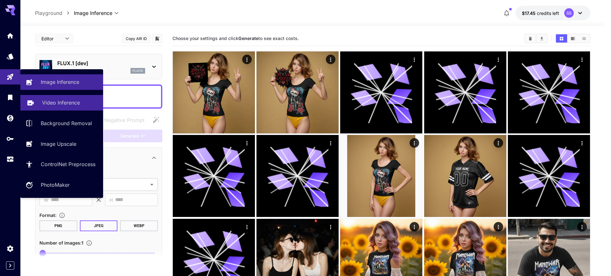
click at [57, 107] on link "Video Inference" at bounding box center [61, 103] width 83 height 16
type input "**********"
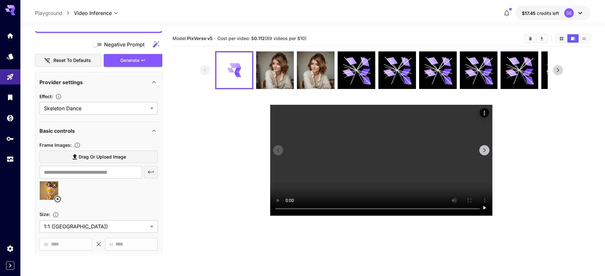
click at [328, 127] on video at bounding box center [381, 160] width 222 height 111
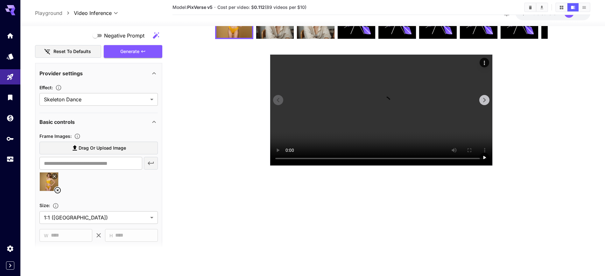
scroll to position [70, 0]
click at [377, 166] on video at bounding box center [381, 110] width 222 height 111
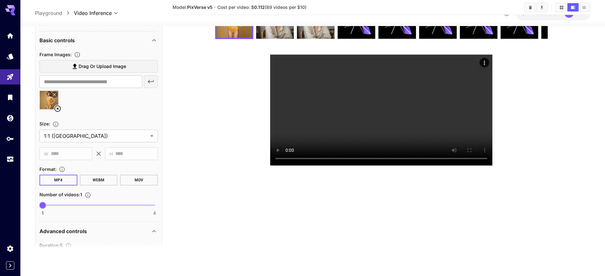
scroll to position [195, 0]
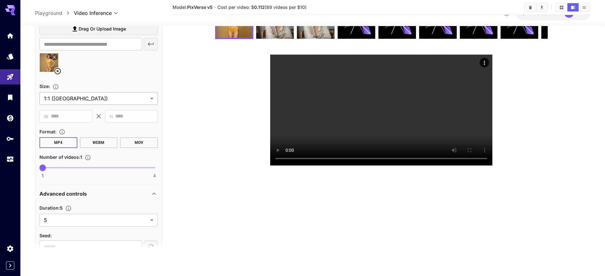
click at [73, 101] on body "**********" at bounding box center [302, 113] width 605 height 327
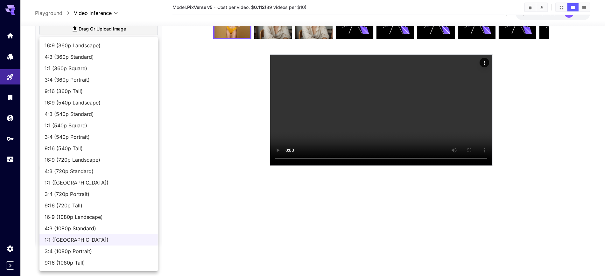
click at [79, 126] on span "1:1 (540p Square)" at bounding box center [99, 126] width 108 height 8
type input "**********"
type input "***"
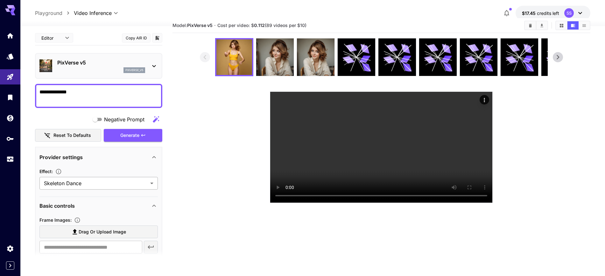
scroll to position [0, 0]
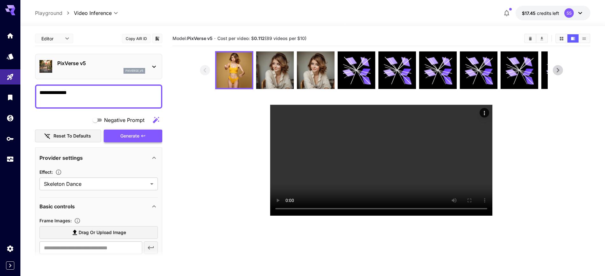
click at [122, 134] on div "Generate" at bounding box center [133, 136] width 59 height 13
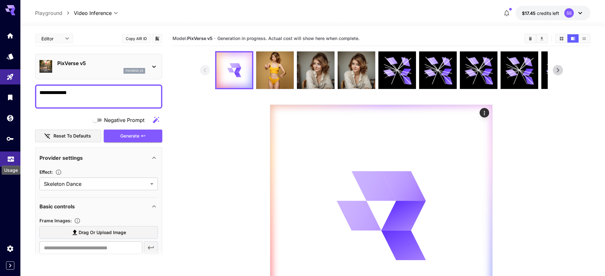
click at [12, 155] on icon "Usage" at bounding box center [11, 156] width 6 height 3
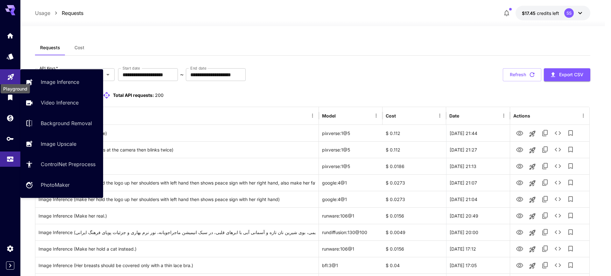
click at [10, 72] on icon "Playground" at bounding box center [11, 76] width 8 height 8
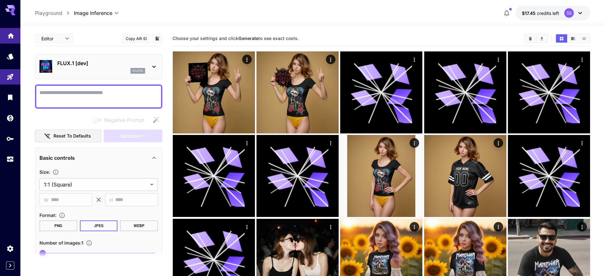
click at [7, 28] on link at bounding box center [10, 36] width 20 height 16
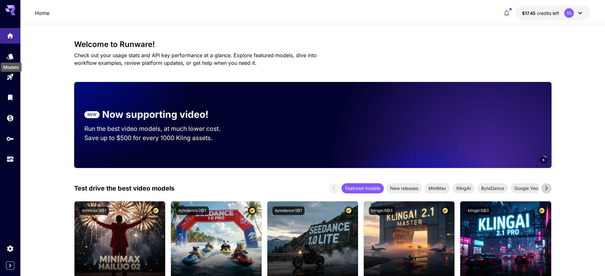
click at [11, 61] on div "Models" at bounding box center [11, 65] width 22 height 14
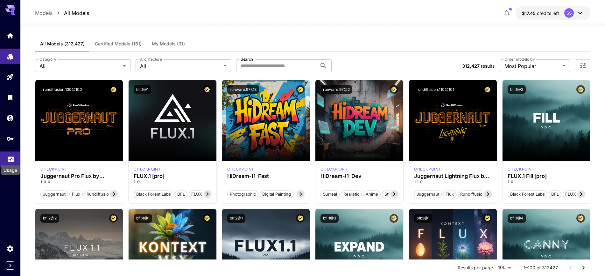
click at [7, 160] on icon "Usage" at bounding box center [11, 158] width 8 height 8
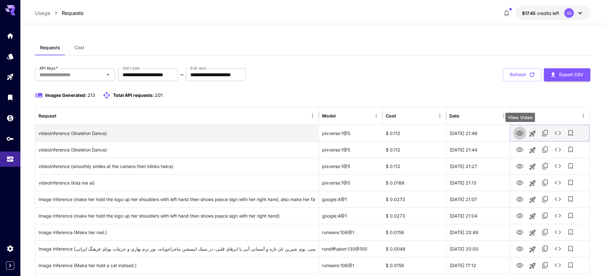
click at [519, 133] on icon "View Video" at bounding box center [520, 134] width 8 height 8
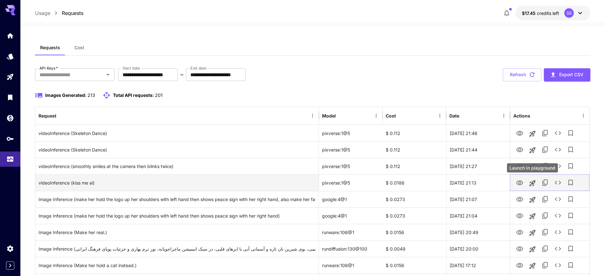
click at [533, 182] on icon "Launch in playground" at bounding box center [532, 184] width 8 height 8
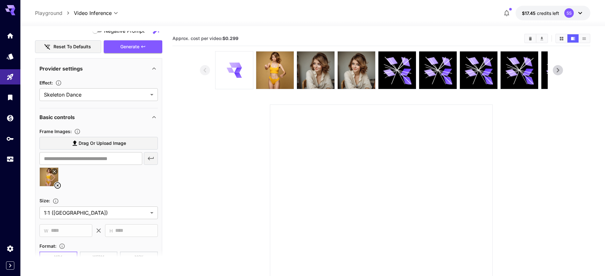
scroll to position [76, 0]
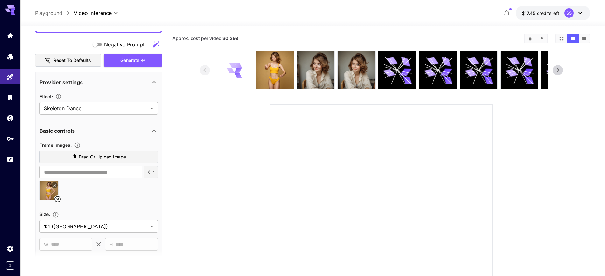
click at [234, 75] on icon at bounding box center [238, 75] width 8 height 5
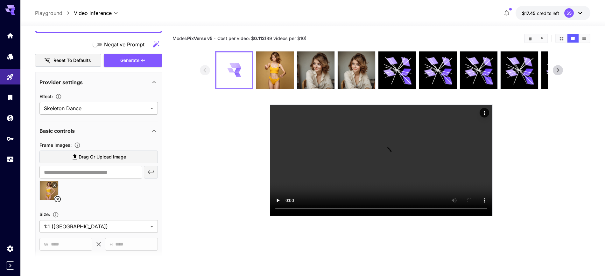
click at [234, 75] on icon at bounding box center [237, 75] width 7 height 5
click at [363, 172] on video at bounding box center [381, 160] width 222 height 111
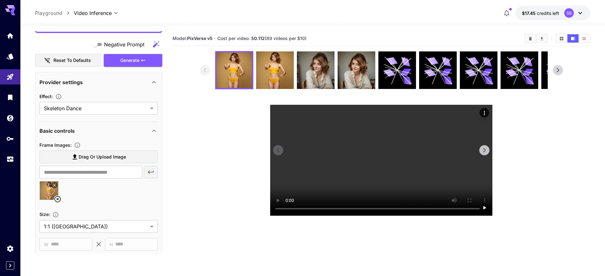
click at [363, 172] on video at bounding box center [381, 160] width 222 height 111
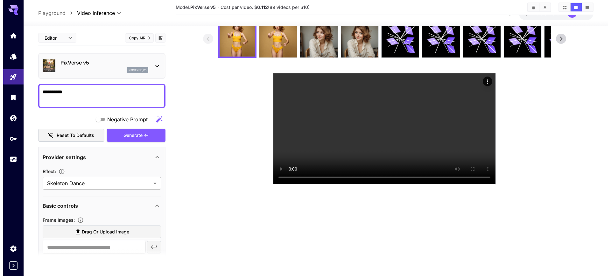
scroll to position [0, 0]
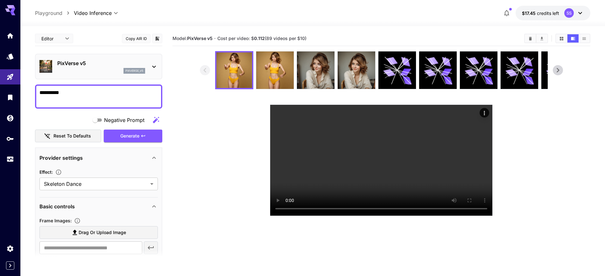
click at [72, 65] on p "PixVerse v5" at bounding box center [101, 63] width 88 height 8
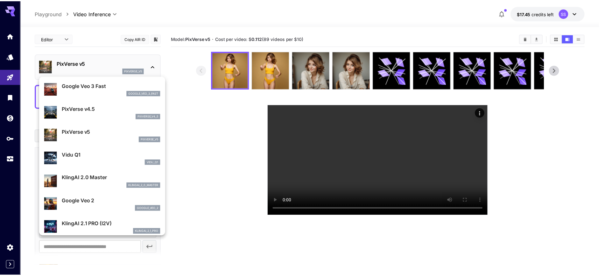
scroll to position [120, 0]
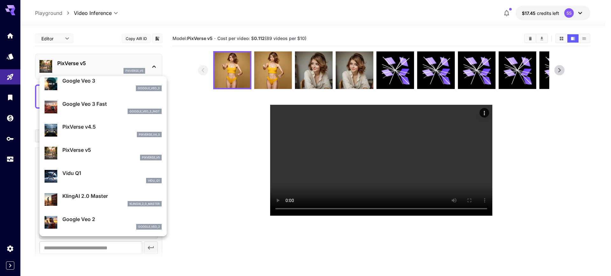
click at [90, 130] on p "PixVerse v4.5" at bounding box center [111, 127] width 99 height 8
type input "**********"
type input "***"
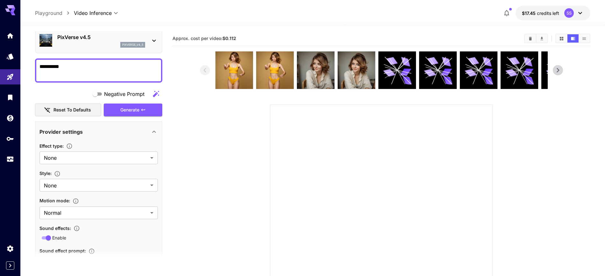
scroll to position [40, 0]
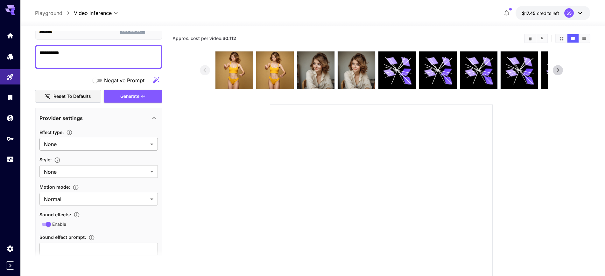
click at [78, 143] on body "**********" at bounding box center [302, 173] width 605 height 346
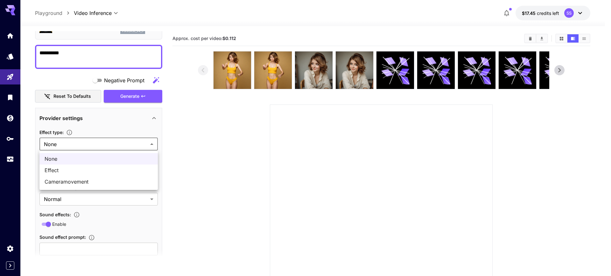
click at [78, 143] on div at bounding box center [305, 138] width 611 height 276
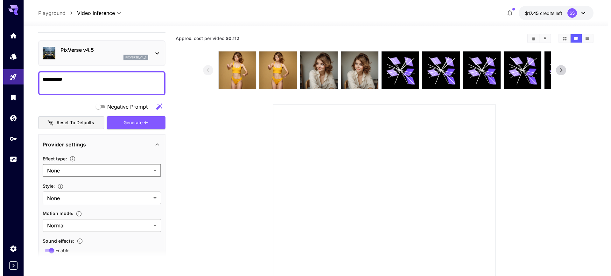
scroll to position [0, 0]
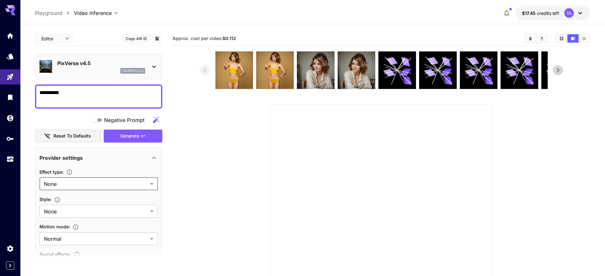
click at [101, 75] on div "PixVerse v4.5 pixverse_v4_5" at bounding box center [98, 66] width 118 height 19
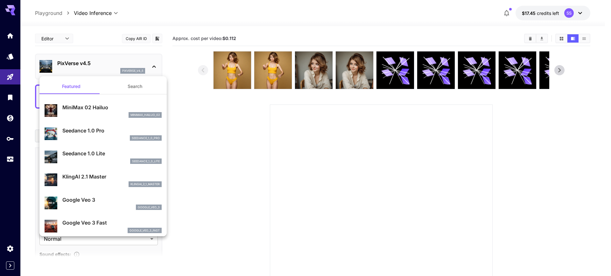
drag, startPoint x: 100, startPoint y: 74, endPoint x: 97, endPoint y: 69, distance: 6.0
click at [100, 74] on div at bounding box center [305, 138] width 611 height 276
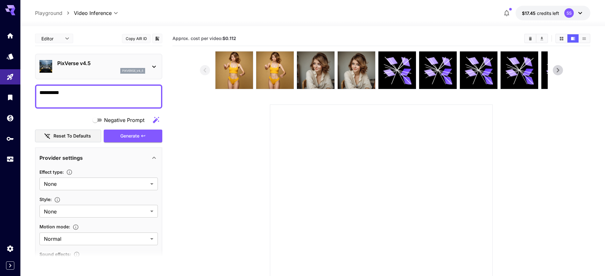
click at [66, 43] on body "**********" at bounding box center [302, 173] width 605 height 346
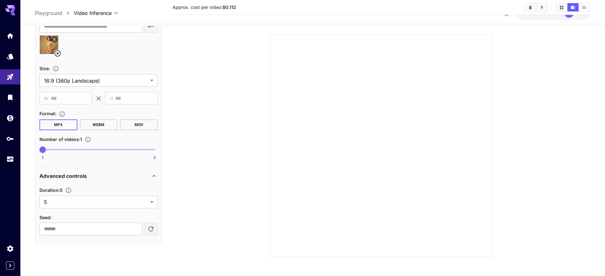
scroll to position [340, 0]
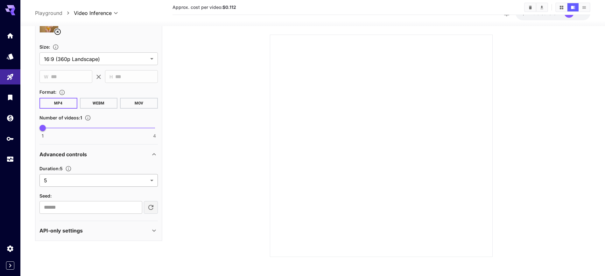
click at [83, 182] on body "**********" at bounding box center [302, 103] width 605 height 346
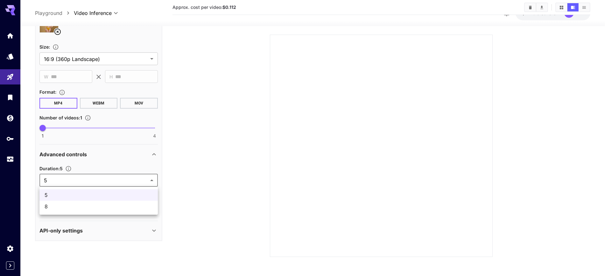
click at [83, 182] on div at bounding box center [305, 138] width 611 height 276
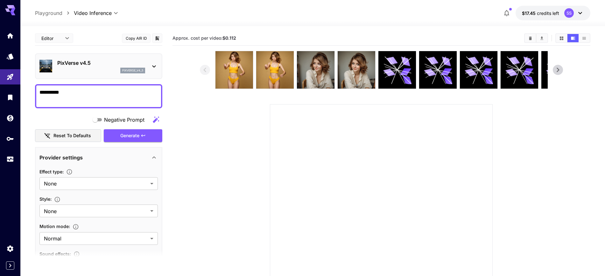
scroll to position [0, 0]
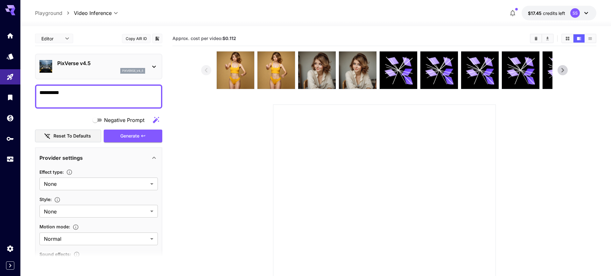
click at [63, 40] on body "**********" at bounding box center [305, 173] width 611 height 346
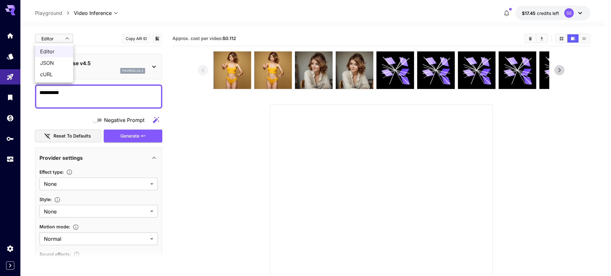
click at [53, 64] on span "JSON" at bounding box center [54, 63] width 28 height 8
type input "****"
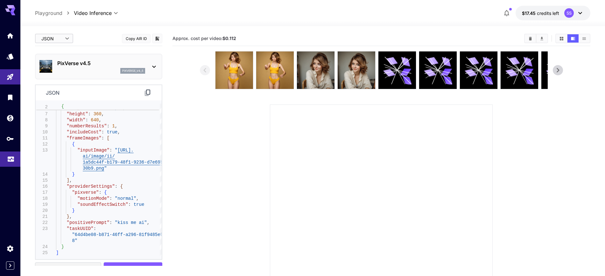
click at [7, 155] on icon "Usage" at bounding box center [11, 158] width 8 height 8
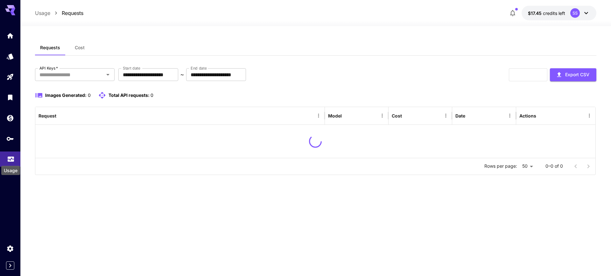
click at [8, 156] on icon "Usage" at bounding box center [11, 156] width 6 height 3
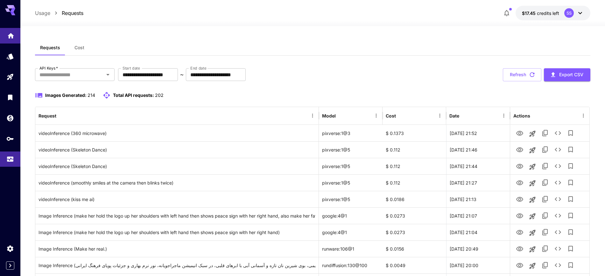
click at [11, 40] on link at bounding box center [10, 36] width 20 height 16
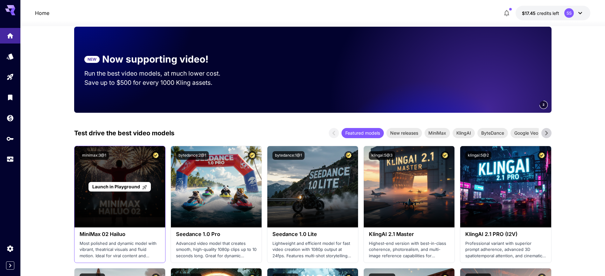
scroll to position [119, 0]
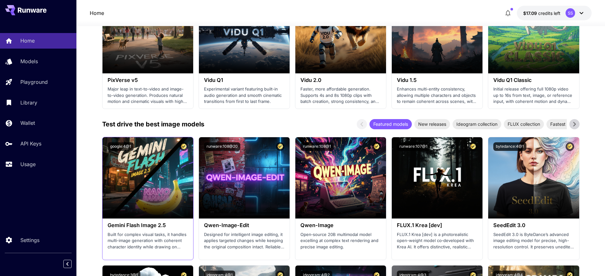
scroll to position [676, 0]
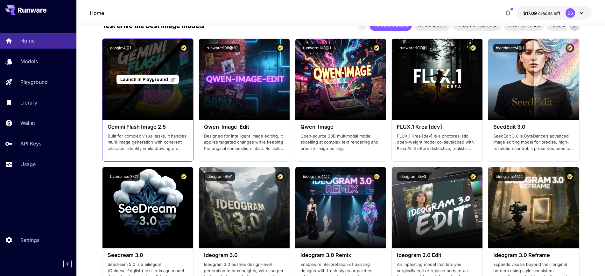
click at [144, 77] on span "Launch in Playground" at bounding box center [144, 79] width 48 height 5
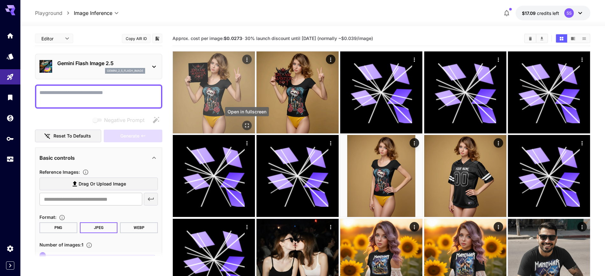
click at [246, 125] on icon "Open in fullscreen" at bounding box center [247, 125] width 6 height 6
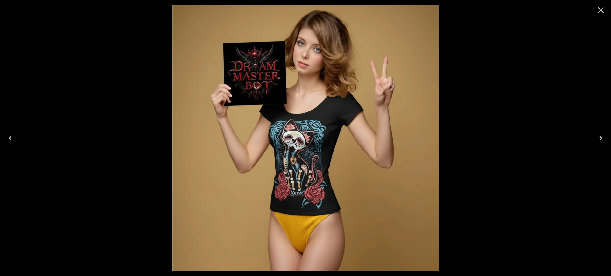
click at [595, 140] on button "Next" at bounding box center [600, 138] width 20 height 25
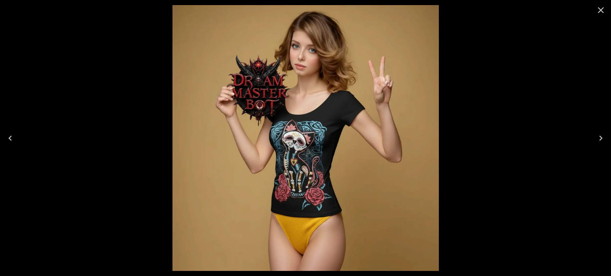
click at [0, 99] on div at bounding box center [305, 138] width 611 height 276
click at [3, 142] on button "Previous" at bounding box center [10, 138] width 20 height 25
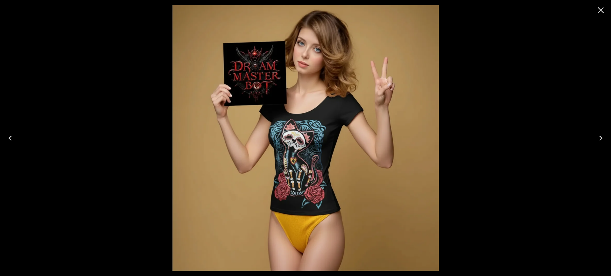
click at [604, 155] on div at bounding box center [305, 138] width 611 height 276
click at [604, 115] on div at bounding box center [305, 138] width 611 height 276
click at [597, 122] on div at bounding box center [305, 138] width 611 height 276
click at [587, 123] on div at bounding box center [305, 138] width 611 height 276
click at [599, 138] on icon "Next" at bounding box center [601, 138] width 10 height 10
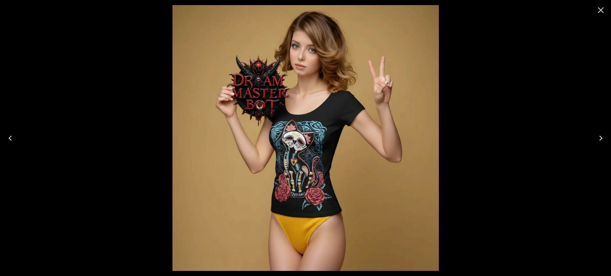
click at [604, 5] on button "Close" at bounding box center [600, 10] width 15 height 15
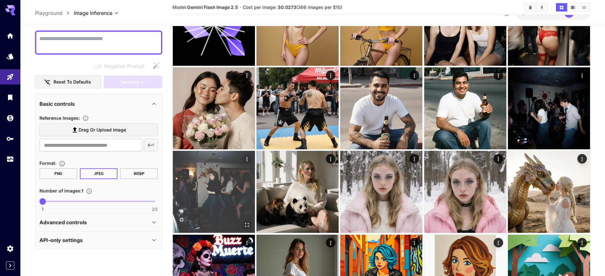
scroll to position [994, 0]
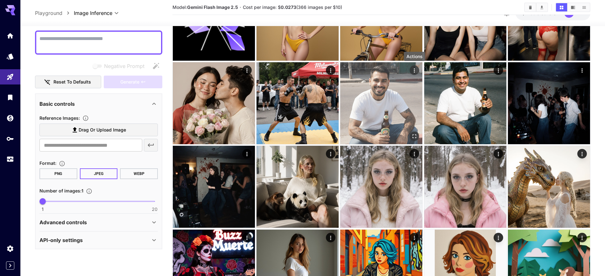
click at [415, 70] on icon "Actions" at bounding box center [414, 70] width 6 height 6
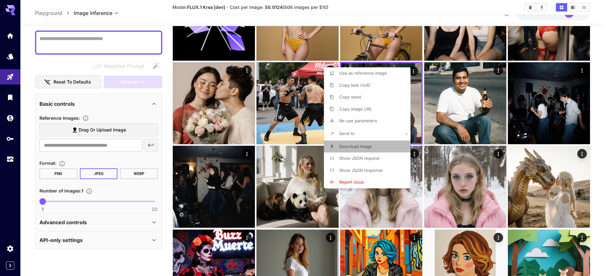
click at [369, 148] on span "Download Image" at bounding box center [355, 146] width 33 height 5
click at [66, 70] on div at bounding box center [305, 138] width 611 height 276
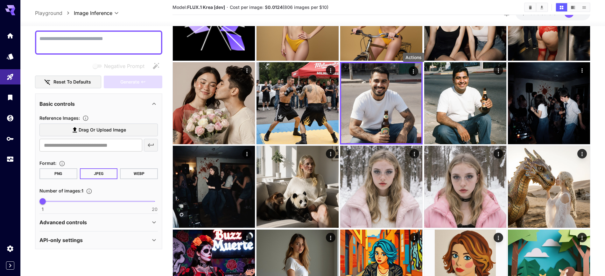
click at [90, 134] on span "Drag or upload image" at bounding box center [102, 130] width 47 height 8
click at [0, 0] on input "Drag or upload image" at bounding box center [0, 0] width 0 height 0
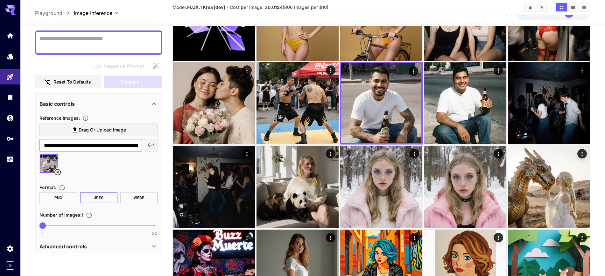
click at [89, 147] on input "**********" at bounding box center [90, 145] width 103 height 13
paste input "**********"
type input "**********"
click at [151, 148] on icon "button" at bounding box center [151, 146] width 8 height 8
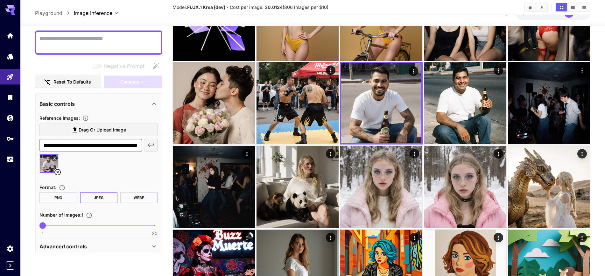
scroll to position [0, 0]
click at [97, 44] on textarea "Negative Prompt" at bounding box center [98, 42] width 118 height 15
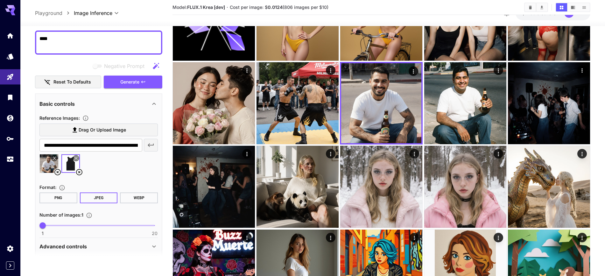
type textarea "****"
click at [83, 146] on input "**********" at bounding box center [90, 145] width 103 height 13
paste input "***"
type input "**********"
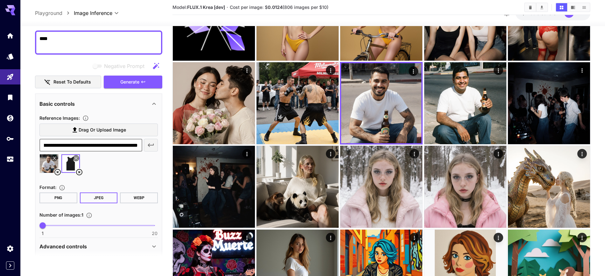
click at [150, 146] on icon "button" at bounding box center [151, 146] width 8 height 8
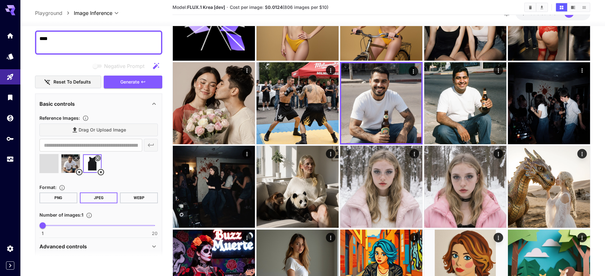
drag, startPoint x: 77, startPoint y: 35, endPoint x: 35, endPoint y: 33, distance: 41.4
click at [35, 33] on div "**********" at bounding box center [98, 125] width 127 height 297
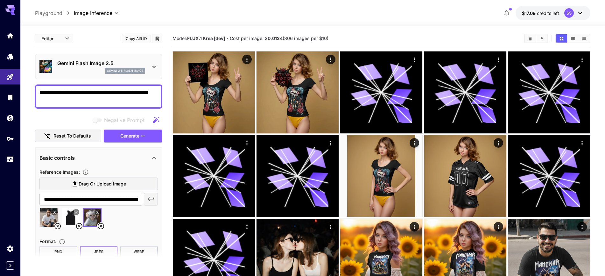
click at [137, 253] on section at bounding box center [98, 258] width 127 height 16
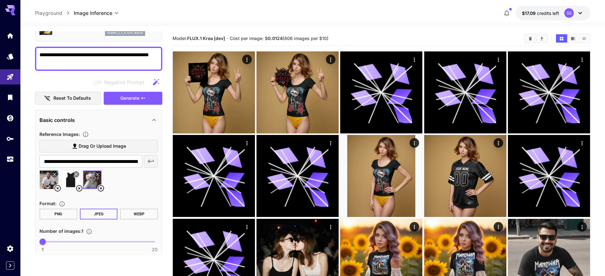
scroll to position [78, 0]
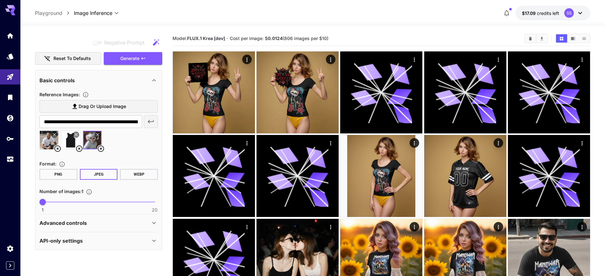
click at [135, 175] on button "WEBP" at bounding box center [139, 174] width 38 height 11
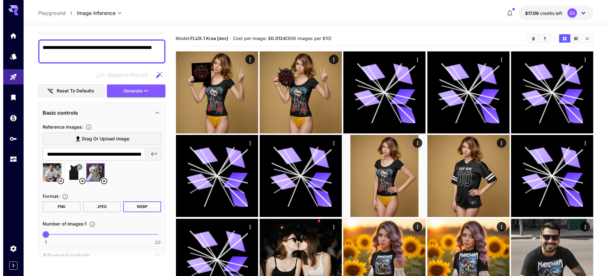
scroll to position [0, 0]
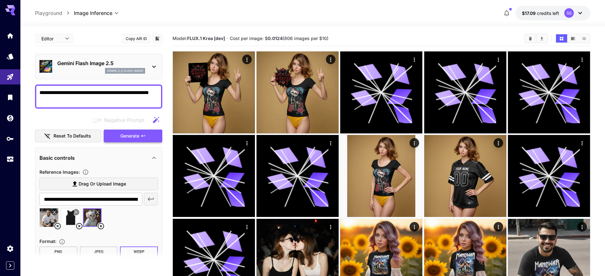
click at [128, 138] on span "Generate" at bounding box center [129, 136] width 19 height 8
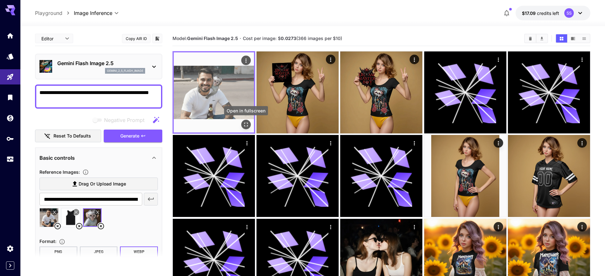
click at [249, 126] on icon "Open in fullscreen" at bounding box center [246, 125] width 6 height 6
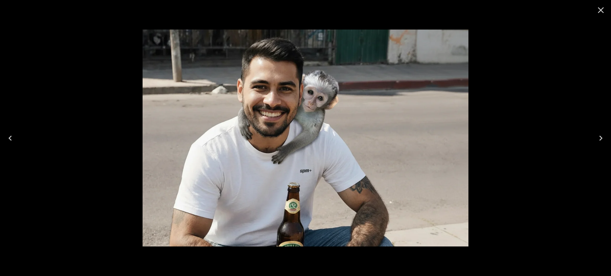
click at [600, 9] on icon "Close" at bounding box center [601, 10] width 6 height 6
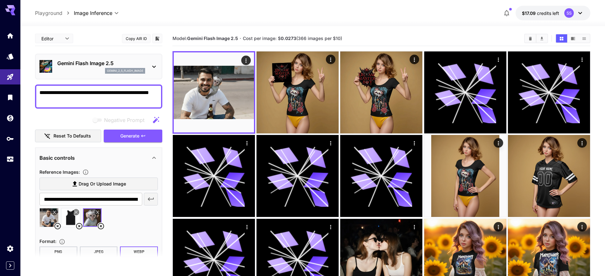
drag, startPoint x: 90, startPoint y: 94, endPoint x: 84, endPoint y: 95, distance: 6.6
click at [84, 95] on textarea "**********" at bounding box center [98, 96] width 118 height 15
drag, startPoint x: 99, startPoint y: 93, endPoint x: 84, endPoint y: 95, distance: 15.1
click at [84, 95] on textarea "**********" at bounding box center [98, 96] width 118 height 15
click at [105, 94] on textarea "**********" at bounding box center [98, 96] width 118 height 15
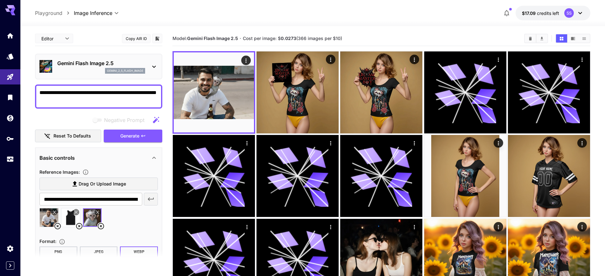
click at [84, 93] on textarea "**********" at bounding box center [98, 96] width 118 height 15
type textarea "**********"
click at [132, 136] on span "Generate" at bounding box center [129, 136] width 19 height 8
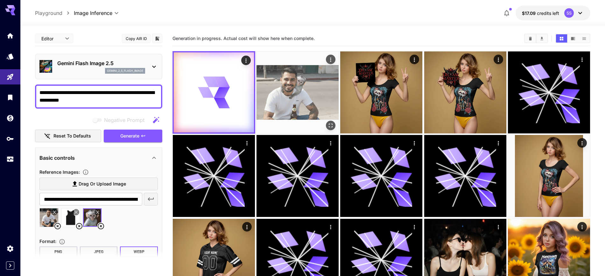
click at [331, 129] on button "Open in fullscreen" at bounding box center [331, 126] width 10 height 10
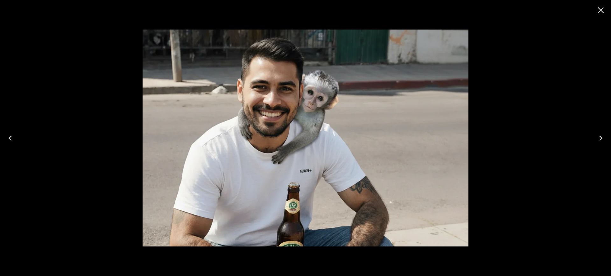
drag, startPoint x: 602, startPoint y: 11, endPoint x: 515, endPoint y: 23, distance: 88.4
click at [602, 11] on icon "Close" at bounding box center [601, 10] width 10 height 10
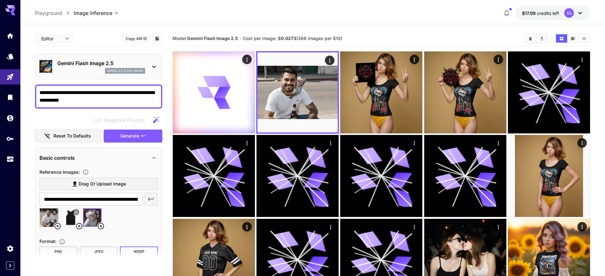
click at [56, 211] on icon at bounding box center [54, 212] width 3 height 3
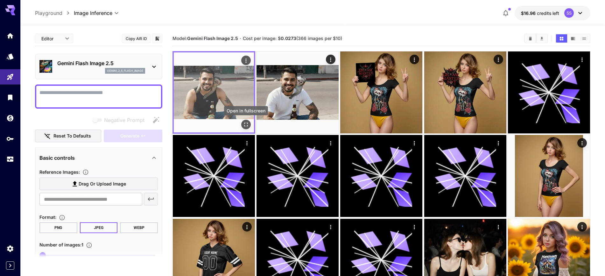
click at [247, 124] on icon "Open in fullscreen" at bounding box center [246, 125] width 6 height 6
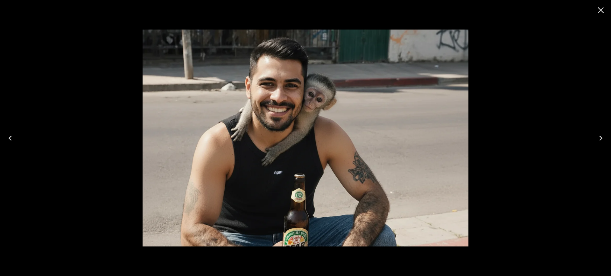
click at [601, 10] on icon "Close" at bounding box center [601, 10] width 6 height 6
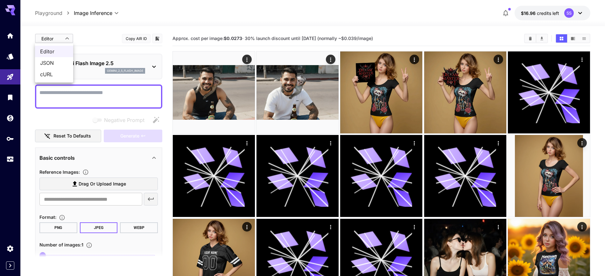
drag, startPoint x: 50, startPoint y: 61, endPoint x: 55, endPoint y: 104, distance: 42.6
click at [55, 104] on div "Editor JSON cURL" at bounding box center [305, 138] width 611 height 276
click at [70, 99] on div at bounding box center [305, 138] width 611 height 276
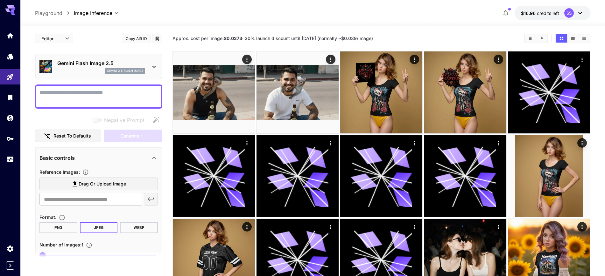
click at [78, 96] on textarea "Negative Prompt" at bounding box center [98, 96] width 118 height 15
type textarea "********"
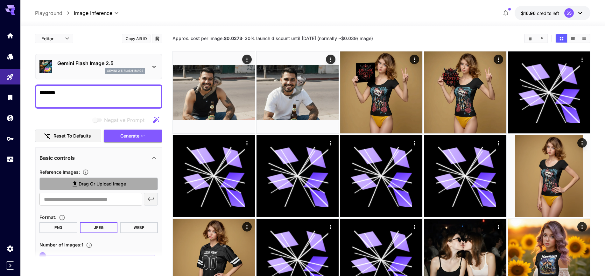
click at [101, 185] on span "Drag or upload image" at bounding box center [102, 184] width 47 height 8
click at [0, 0] on input "Drag or upload image" at bounding box center [0, 0] width 0 height 0
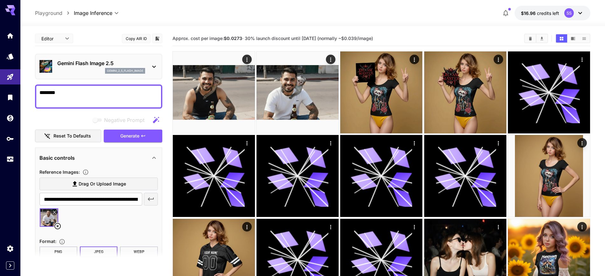
click at [103, 183] on span "Drag or upload image" at bounding box center [102, 184] width 47 height 8
click at [0, 0] on input "Drag or upload image" at bounding box center [0, 0] width 0 height 0
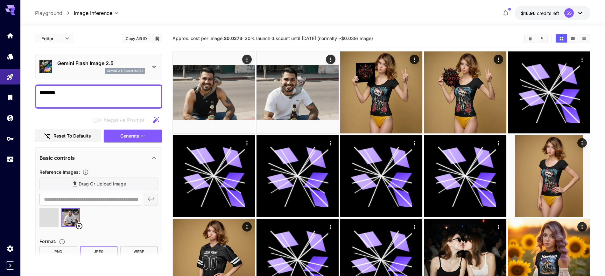
click at [93, 184] on div "Drag or upload image" at bounding box center [98, 184] width 118 height 13
click at [102, 184] on span "Drag or upload image" at bounding box center [102, 184] width 47 height 8
click at [0, 0] on input "Drag or upload image" at bounding box center [0, 0] width 0 height 0
type input "**********"
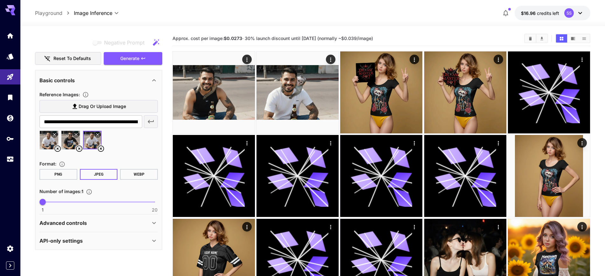
scroll to position [40, 0]
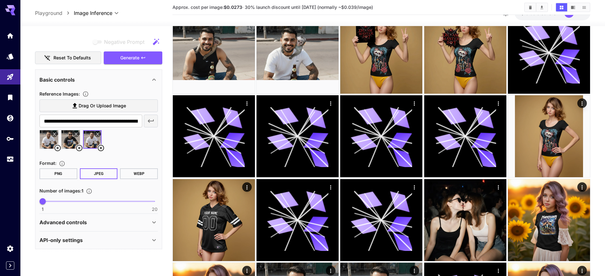
click at [131, 174] on button "WEBP" at bounding box center [139, 174] width 38 height 11
click at [93, 225] on div "Advanced controls" at bounding box center [94, 223] width 111 height 8
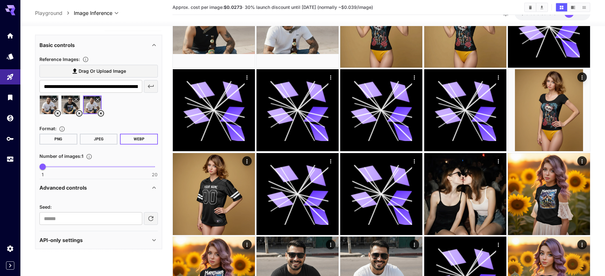
scroll to position [80, 0]
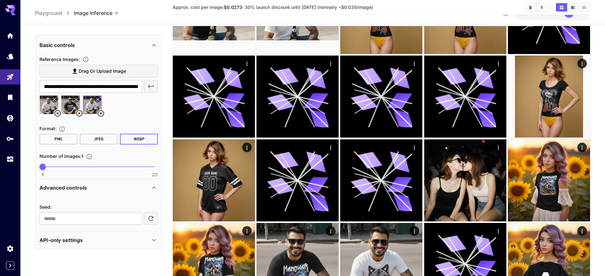
click at [68, 239] on p "API-only settings" at bounding box center [60, 241] width 43 height 8
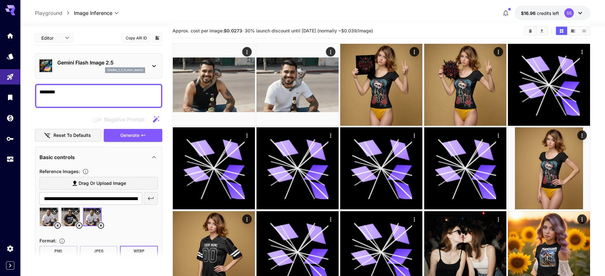
scroll to position [0, 0]
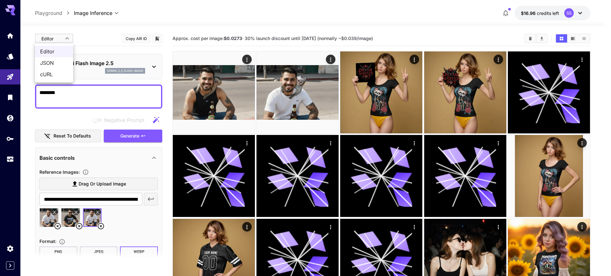
click at [51, 64] on span "JSON" at bounding box center [54, 63] width 28 height 8
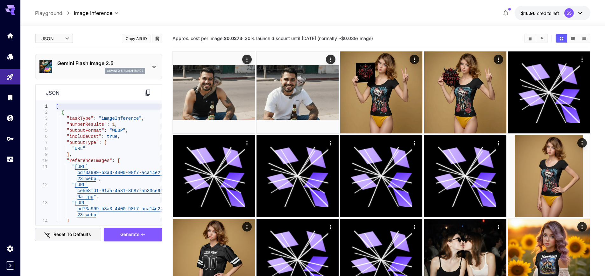
click at [147, 91] on icon at bounding box center [148, 93] width 8 height 8
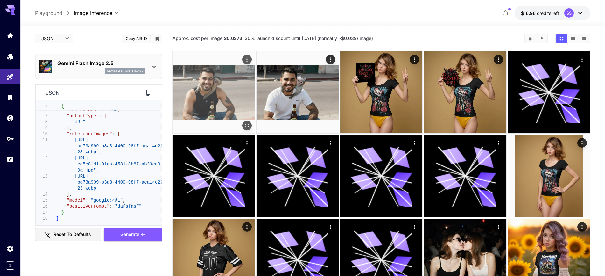
click at [247, 57] on icon "Actions" at bounding box center [247, 60] width 6 height 6
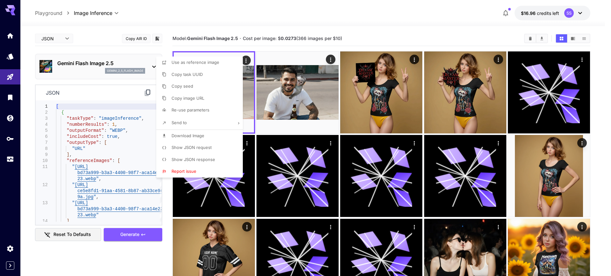
click at [277, 25] on div at bounding box center [305, 138] width 611 height 276
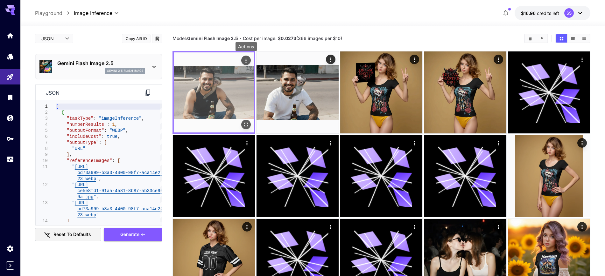
click at [247, 62] on icon "Actions" at bounding box center [246, 61] width 6 height 6
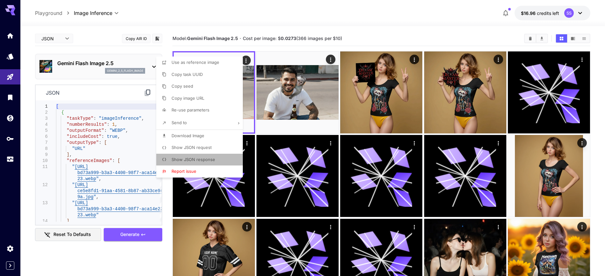
click at [199, 157] on span "Show JSON response" at bounding box center [193, 159] width 44 height 5
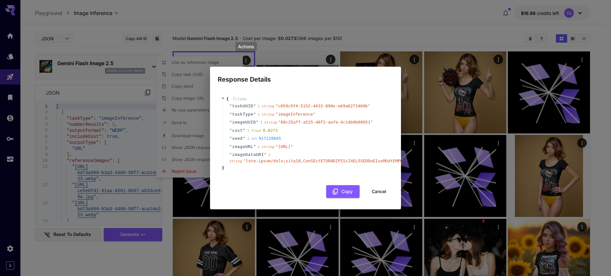
click at [121, 149] on div "Response Details { 7 item s " taskUUID " : string " c859c9f4-5152-4433-898e-e69…" at bounding box center [305, 138] width 611 height 276
click at [377, 194] on button "Cancel" at bounding box center [379, 191] width 29 height 13
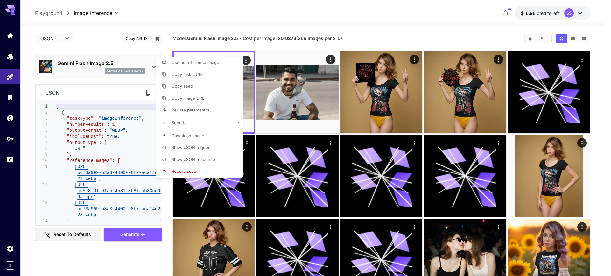
click at [146, 91] on div at bounding box center [305, 138] width 611 height 276
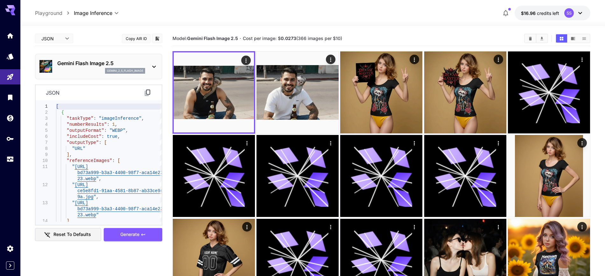
click at [147, 94] on icon at bounding box center [148, 93] width 8 height 8
click at [147, 94] on icon at bounding box center [147, 93] width 5 height 4
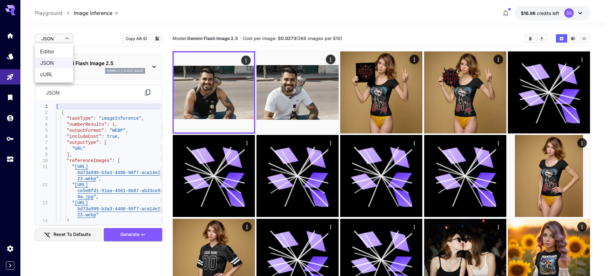
click at [57, 33] on div at bounding box center [305, 138] width 611 height 276
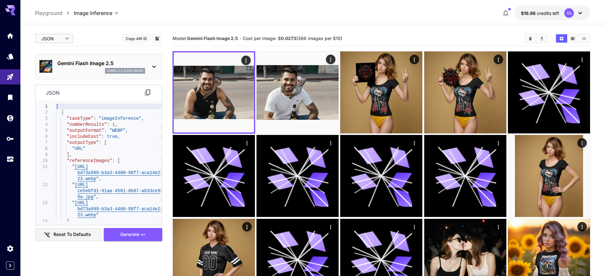
click at [95, 63] on p "Gemini Flash Image 2.5" at bounding box center [101, 63] width 88 height 8
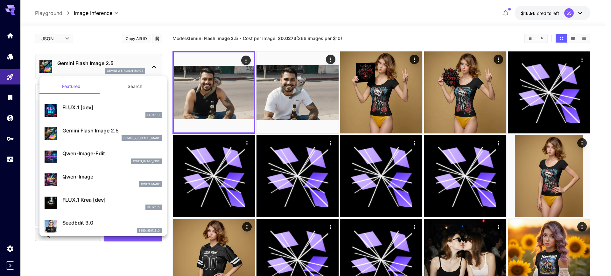
click at [85, 14] on div at bounding box center [305, 138] width 611 height 276
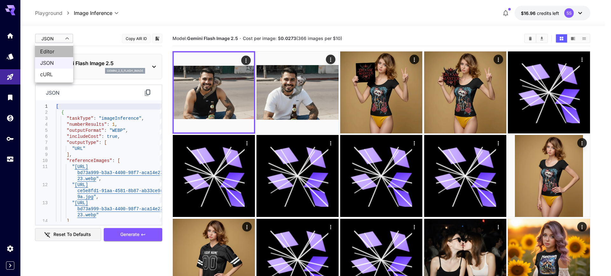
click at [55, 49] on span "Editor" at bounding box center [54, 52] width 28 height 8
type input "****"
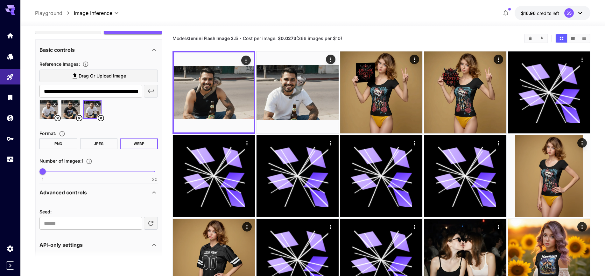
scroll to position [119, 0]
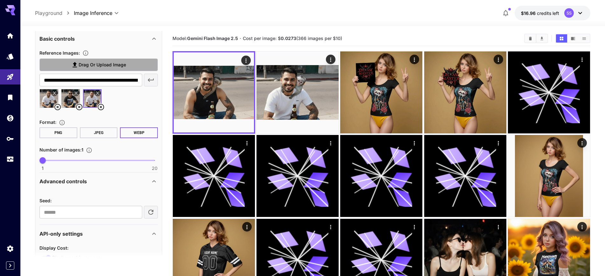
click at [91, 68] on span "Drag or upload image" at bounding box center [102, 65] width 47 height 8
click at [0, 0] on input "Drag or upload image" at bounding box center [0, 0] width 0 height 0
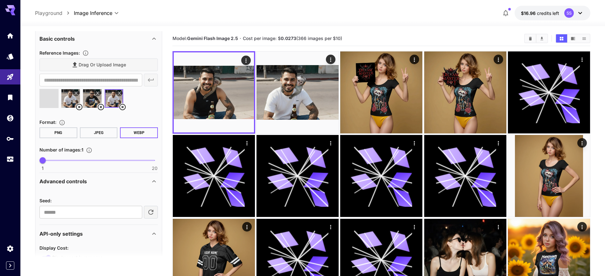
scroll to position [80, 0]
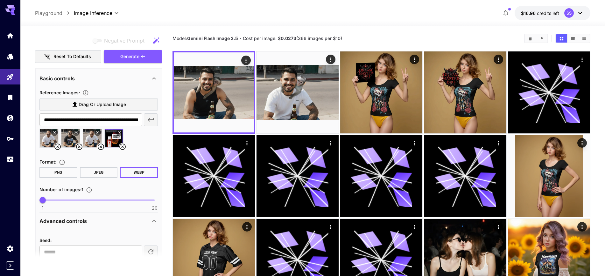
click at [105, 103] on span "Drag or upload image" at bounding box center [102, 105] width 47 height 8
click at [0, 0] on input "Drag or upload image" at bounding box center [0, 0] width 0 height 0
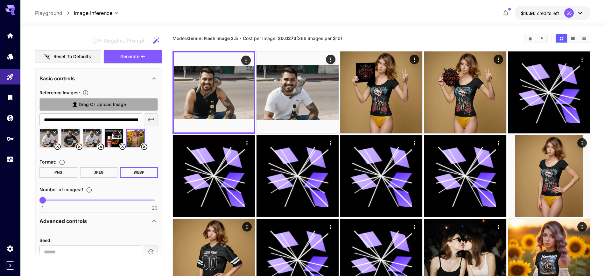
click at [106, 105] on span "Drag or upload image" at bounding box center [102, 105] width 47 height 8
click at [0, 0] on input "Drag or upload image" at bounding box center [0, 0] width 0 height 0
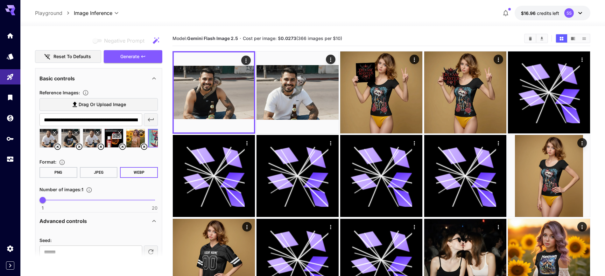
click at [110, 103] on span "Drag or upload image" at bounding box center [102, 105] width 47 height 8
click at [0, 0] on input "Drag or upload image" at bounding box center [0, 0] width 0 height 0
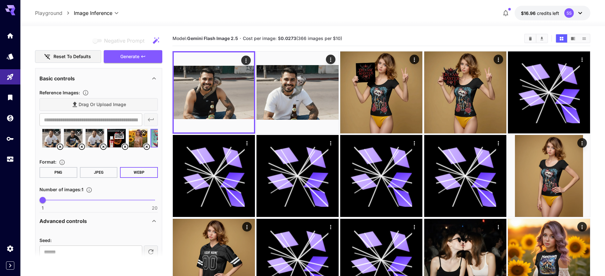
type input "**********"
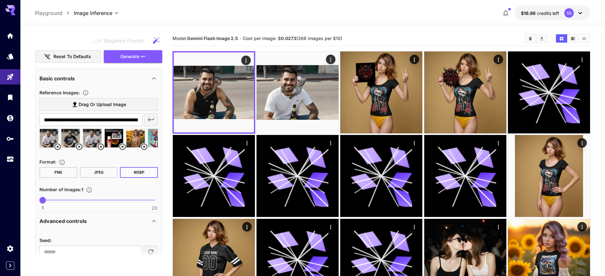
click at [58, 147] on icon at bounding box center [57, 147] width 6 height 6
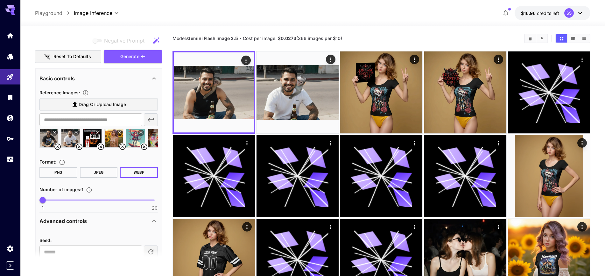
click at [58, 147] on icon at bounding box center [57, 147] width 6 height 6
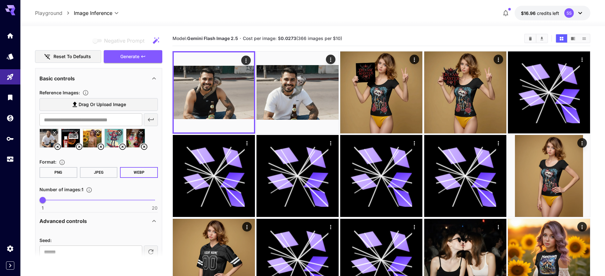
click at [58, 147] on icon at bounding box center [57, 147] width 6 height 6
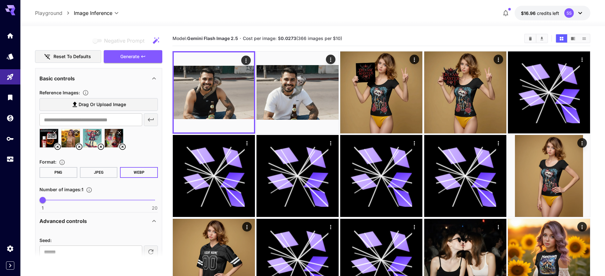
click at [58, 147] on icon at bounding box center [57, 147] width 6 height 6
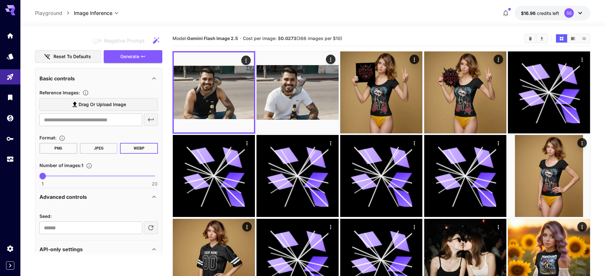
scroll to position [40, 0]
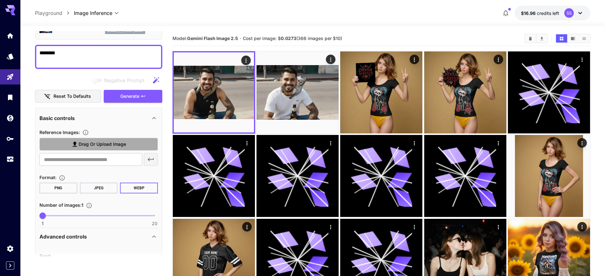
click at [91, 144] on span "Drag or upload image" at bounding box center [102, 145] width 47 height 8
click at [0, 0] on input "Drag or upload image" at bounding box center [0, 0] width 0 height 0
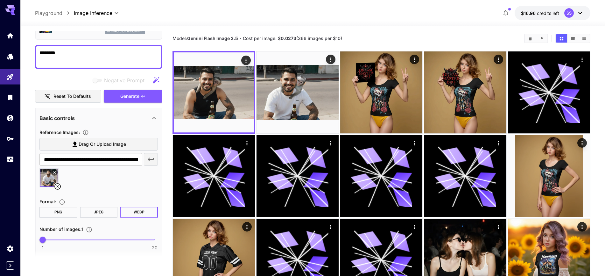
click at [97, 144] on span "Drag or upload image" at bounding box center [102, 145] width 47 height 8
click at [0, 0] on input "Drag or upload image" at bounding box center [0, 0] width 0 height 0
click at [111, 146] on span "Drag or upload image" at bounding box center [102, 145] width 47 height 8
click at [0, 0] on input "Drag or upload image" at bounding box center [0, 0] width 0 height 0
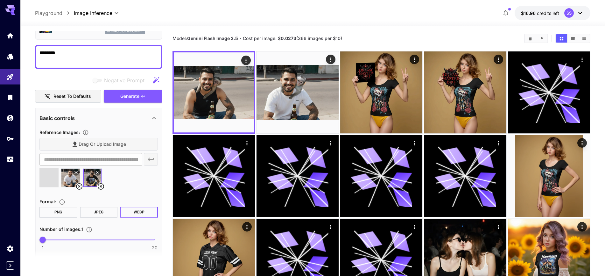
type input "**********"
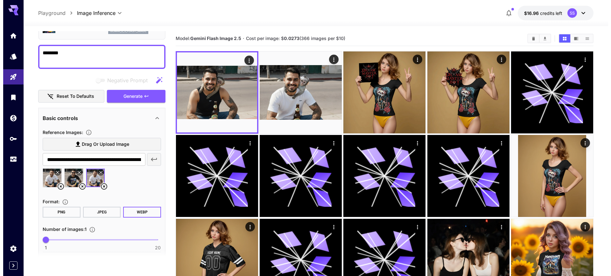
scroll to position [0, 0]
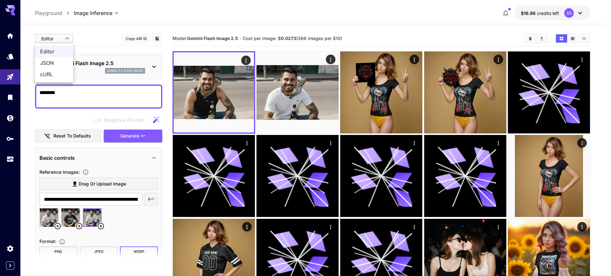
click at [51, 64] on span "JSON" at bounding box center [54, 63] width 28 height 8
type input "****"
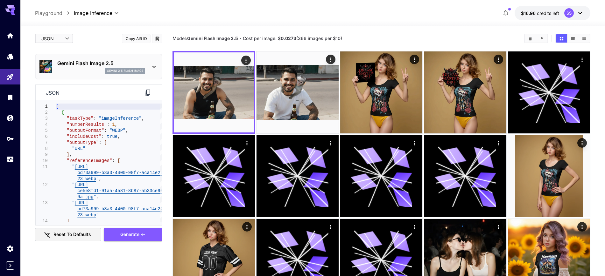
click at [148, 92] on icon at bounding box center [148, 93] width 8 height 8
click at [149, 91] on icon at bounding box center [148, 93] width 8 height 8
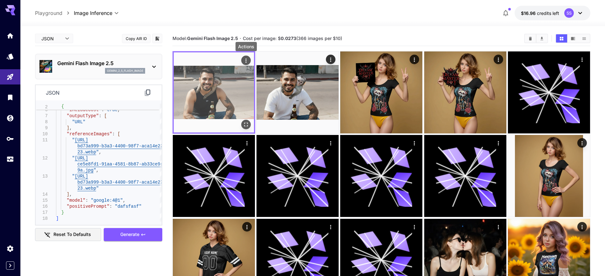
click at [247, 60] on icon "Actions" at bounding box center [246, 61] width 6 height 6
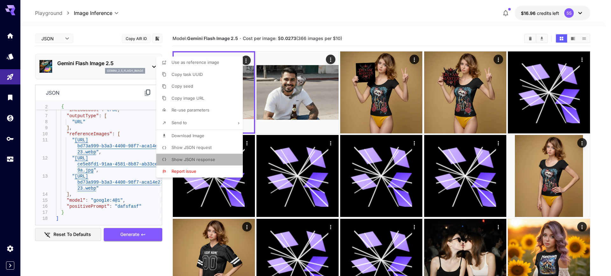
click at [212, 158] on span "Show JSON response" at bounding box center [193, 159] width 44 height 5
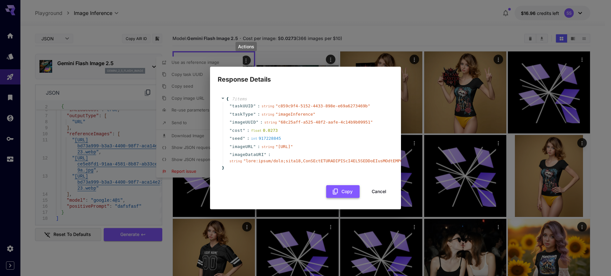
click at [339, 191] on button "Copy" at bounding box center [342, 191] width 33 height 13
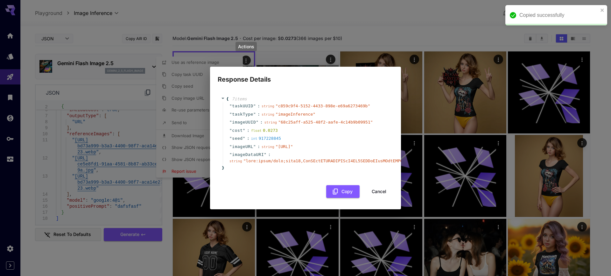
click at [376, 192] on button "Cancel" at bounding box center [379, 191] width 29 height 13
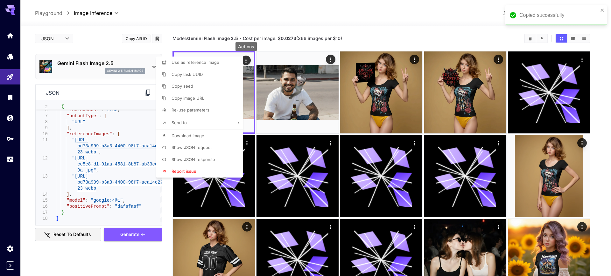
click at [368, 31] on div at bounding box center [305, 138] width 611 height 276
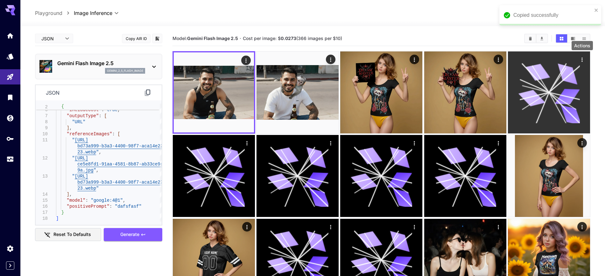
click at [583, 59] on icon "Actions" at bounding box center [582, 60] width 6 height 6
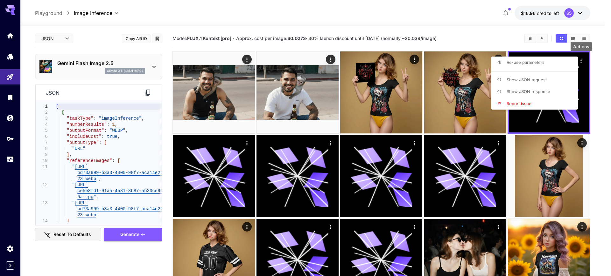
click at [522, 78] on span "Show JSON request" at bounding box center [526, 79] width 40 height 5
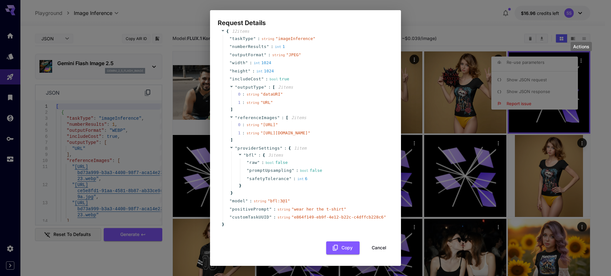
scroll to position [48, 0]
click at [374, 242] on button "Cancel" at bounding box center [379, 248] width 29 height 13
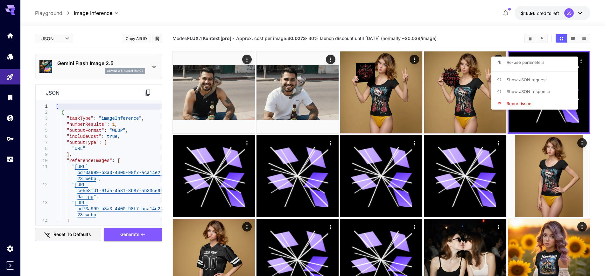
click at [248, 143] on div at bounding box center [305, 138] width 611 height 276
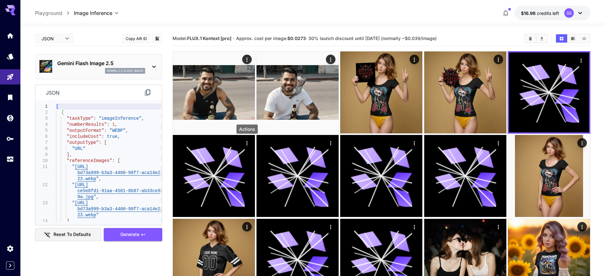
click at [248, 143] on icon "Actions" at bounding box center [247, 143] width 6 height 6
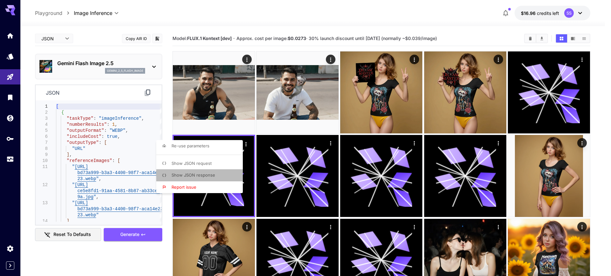
click at [203, 175] on span "Show JSON response" at bounding box center [193, 175] width 44 height 5
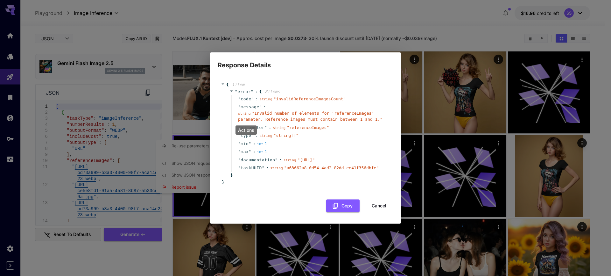
click at [379, 210] on button "Cancel" at bounding box center [379, 206] width 29 height 13
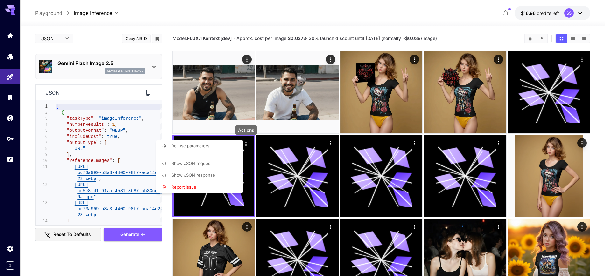
click at [201, 164] on span "Show JSON request" at bounding box center [191, 163] width 40 height 5
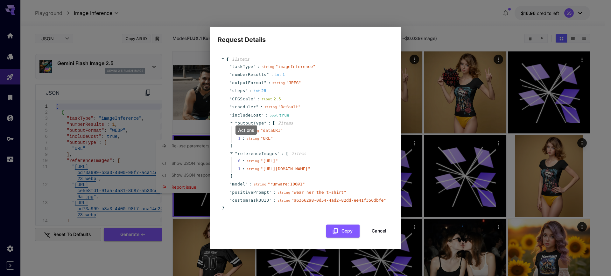
scroll to position [0, 0]
click at [370, 238] on button "Cancel" at bounding box center [379, 231] width 29 height 13
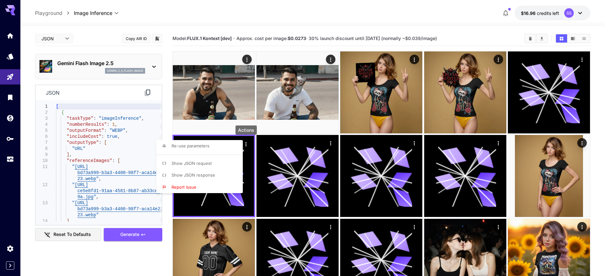
click at [330, 142] on div at bounding box center [305, 138] width 611 height 276
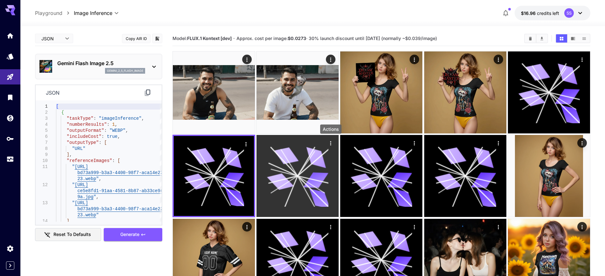
click at [330, 143] on icon "Actions" at bounding box center [330, 143] width 1 height 4
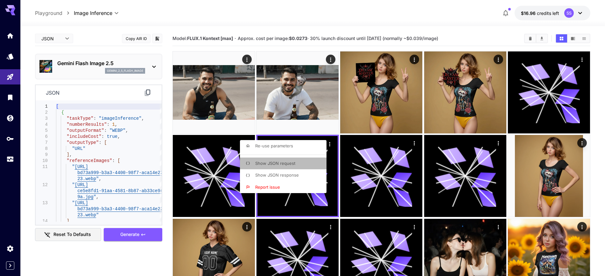
click at [283, 165] on span "Show JSON request" at bounding box center [275, 163] width 40 height 5
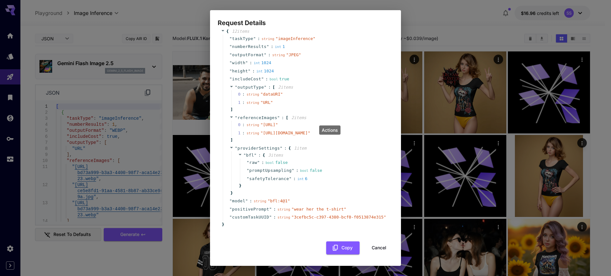
scroll to position [48, 0]
click at [373, 244] on button "Cancel" at bounding box center [379, 248] width 29 height 13
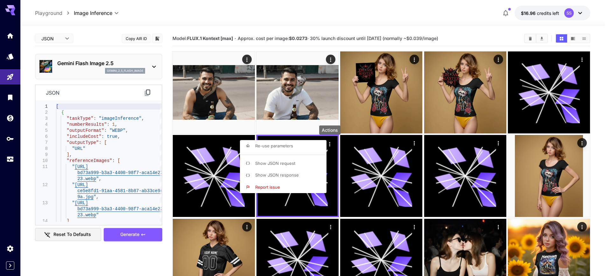
click at [414, 143] on div at bounding box center [305, 138] width 611 height 276
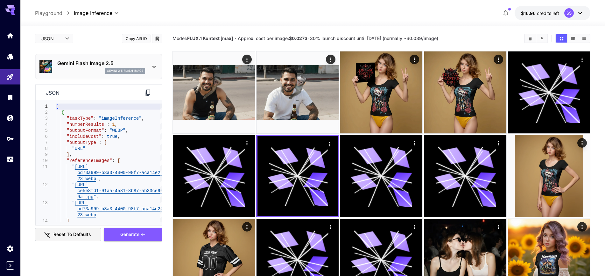
click at [414, 143] on icon "Actions" at bounding box center [414, 143] width 1 height 4
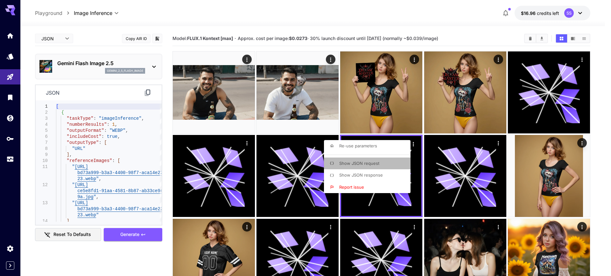
click at [363, 162] on span "Show JSON request" at bounding box center [359, 163] width 40 height 5
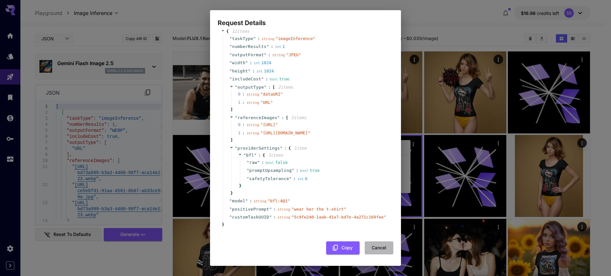
click at [381, 247] on button "Cancel" at bounding box center [379, 248] width 29 height 13
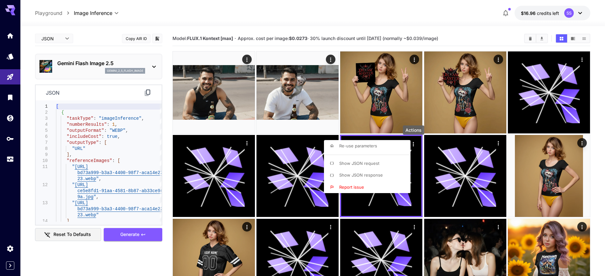
click at [600, 134] on div at bounding box center [305, 138] width 611 height 276
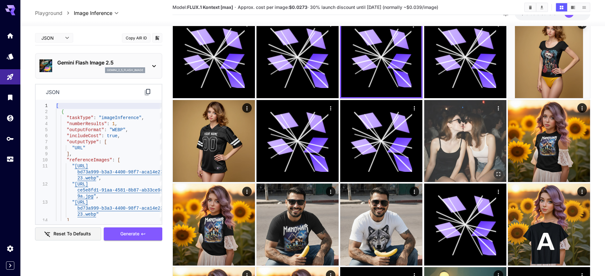
scroll to position [119, 0]
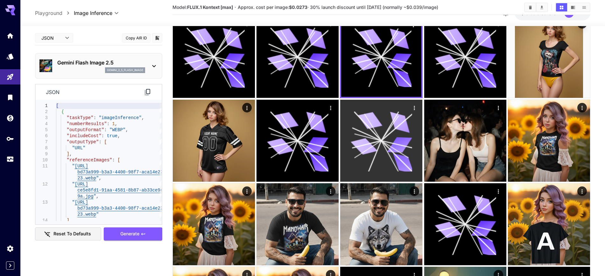
click at [415, 108] on icon "Actions" at bounding box center [414, 108] width 1 height 4
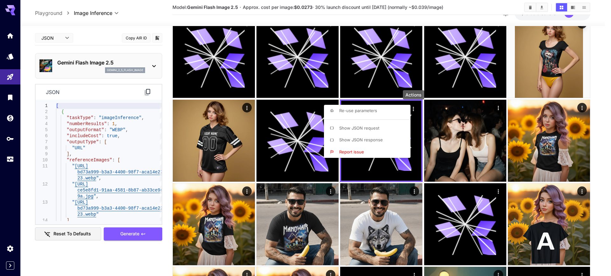
click at [367, 129] on span "Show JSON request" at bounding box center [359, 128] width 40 height 5
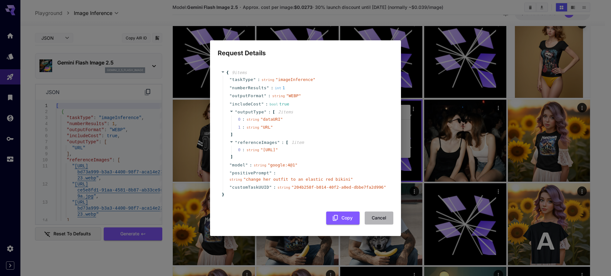
click at [380, 224] on button "Cancel" at bounding box center [379, 218] width 29 height 13
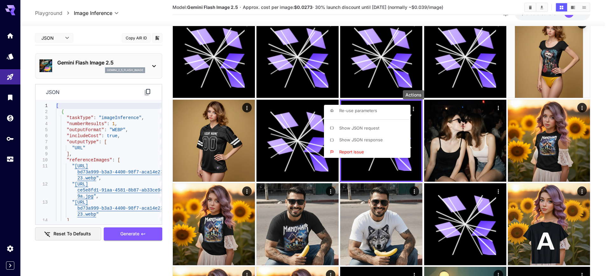
click at [357, 138] on span "Show JSON response" at bounding box center [361, 139] width 44 height 5
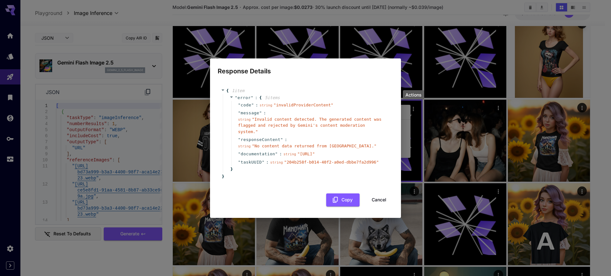
click at [24, 149] on div "Response Details { 1 item " error " : { 5 item s " code " : string " invalidPro…" at bounding box center [305, 138] width 611 height 276
click at [379, 202] on button "Cancel" at bounding box center [379, 200] width 29 height 13
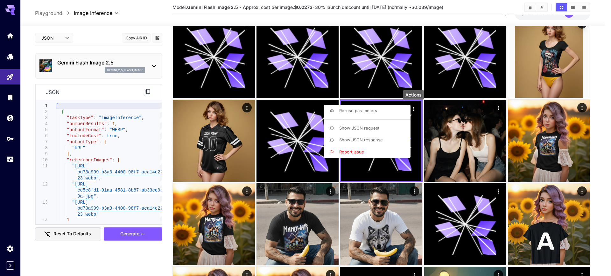
click at [8, 160] on div at bounding box center [305, 138] width 611 height 276
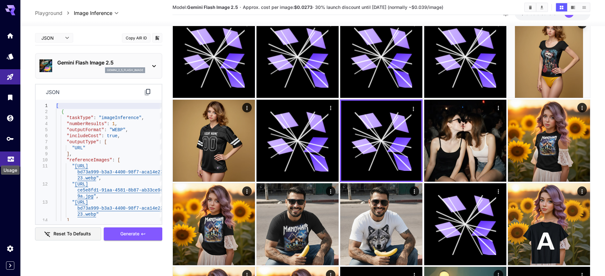
click at [7, 160] on icon "Usage" at bounding box center [11, 158] width 8 height 8
